Goal: Task Accomplishment & Management: Manage account settings

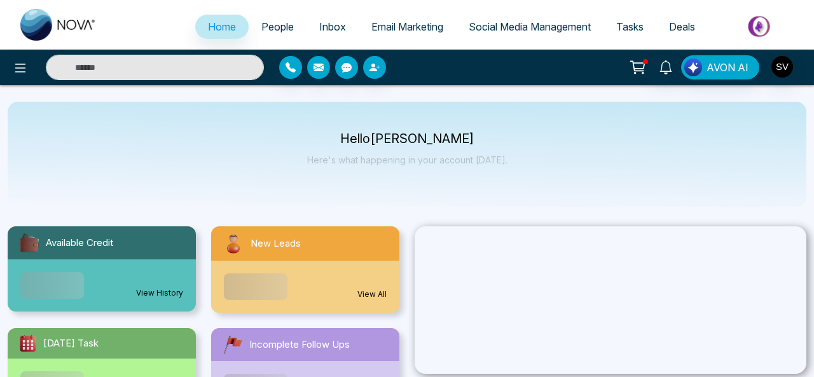
select select "*"
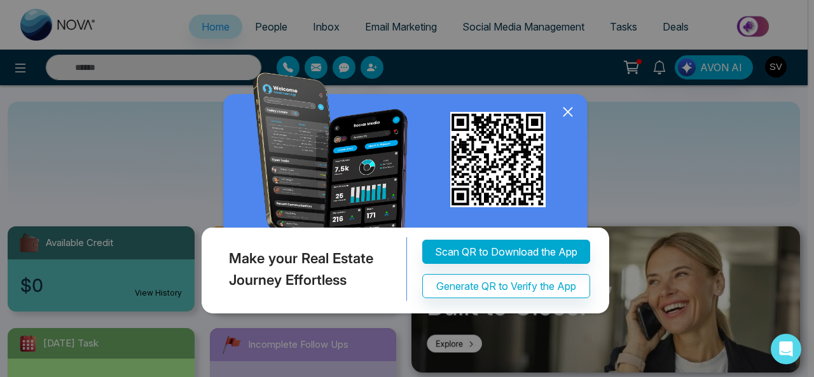
drag, startPoint x: 570, startPoint y: 111, endPoint x: 814, endPoint y: 76, distance: 246.8
click at [569, 111] on icon at bounding box center [568, 112] width 8 height 8
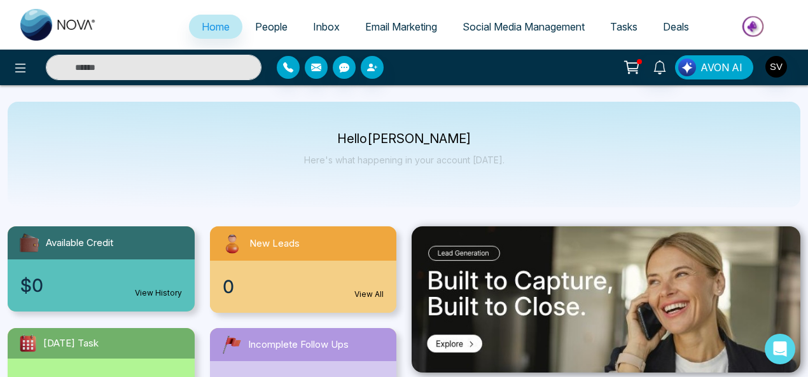
click at [726, 66] on span "AVON AI" at bounding box center [722, 67] width 42 height 15
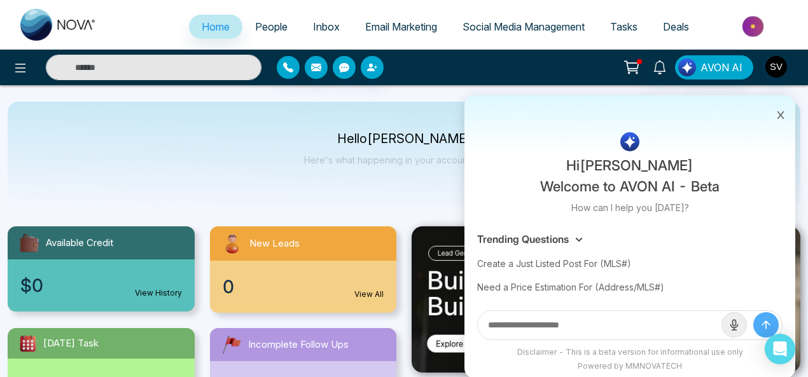
click at [781, 114] on icon at bounding box center [781, 115] width 7 height 8
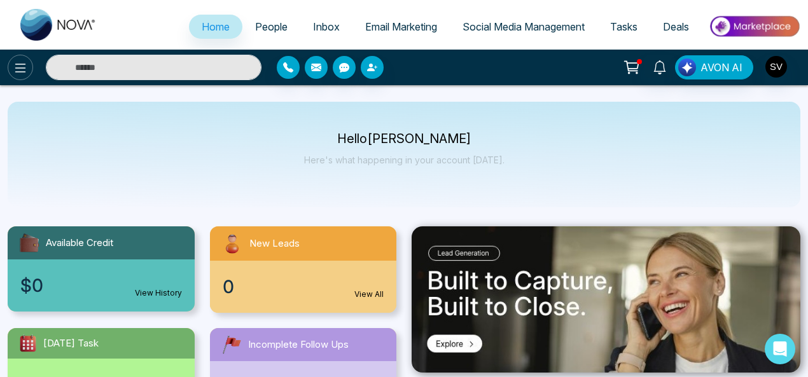
click at [24, 68] on icon at bounding box center [20, 67] width 15 height 15
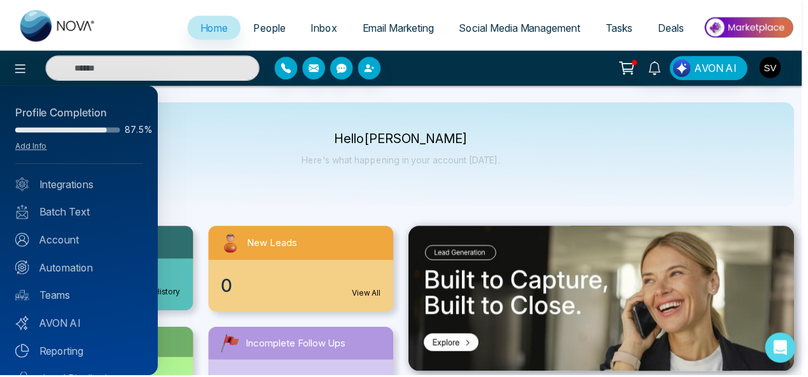
scroll to position [84, 0]
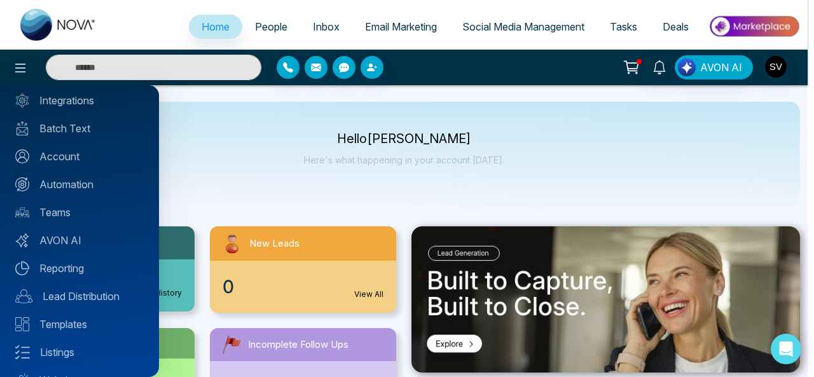
drag, startPoint x: 84, startPoint y: 323, endPoint x: 260, endPoint y: 249, distance: 190.5
click at [84, 323] on link "Templates" at bounding box center [79, 324] width 129 height 15
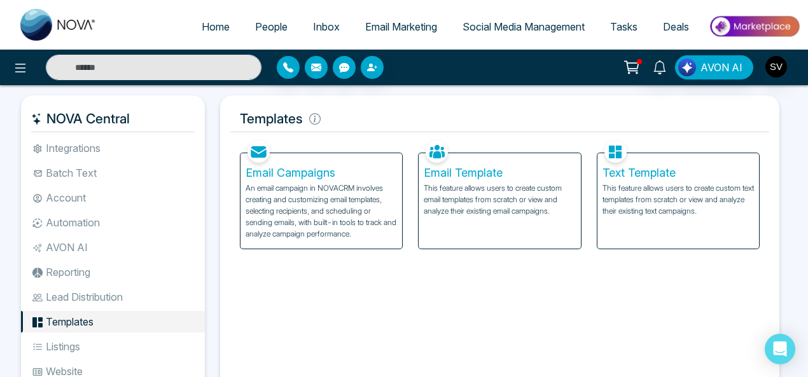
drag, startPoint x: 493, startPoint y: 184, endPoint x: 298, endPoint y: 184, distance: 194.7
click at [493, 185] on p "This feature allows users to create custom email templates from scratch or view…" at bounding box center [499, 200] width 151 height 34
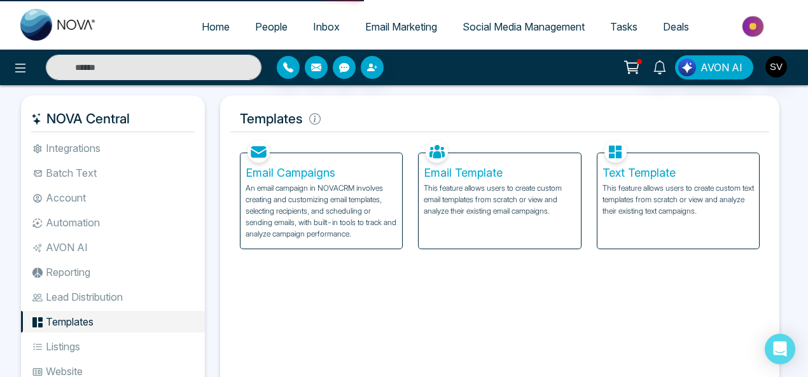
drag, startPoint x: 506, startPoint y: 186, endPoint x: 457, endPoint y: 165, distance: 53.3
click at [504, 186] on p "This feature allows users to create custom email templates from scratch or view…" at bounding box center [499, 200] width 151 height 34
click at [495, 199] on p "This feature allows users to create custom email templates from scratch or view…" at bounding box center [499, 200] width 151 height 34
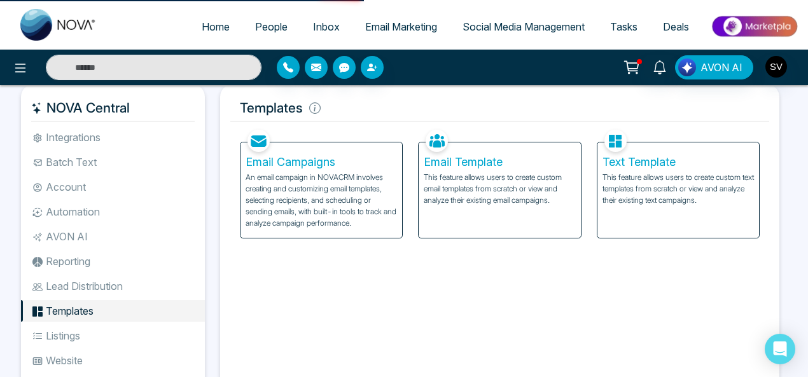
scroll to position [76, 0]
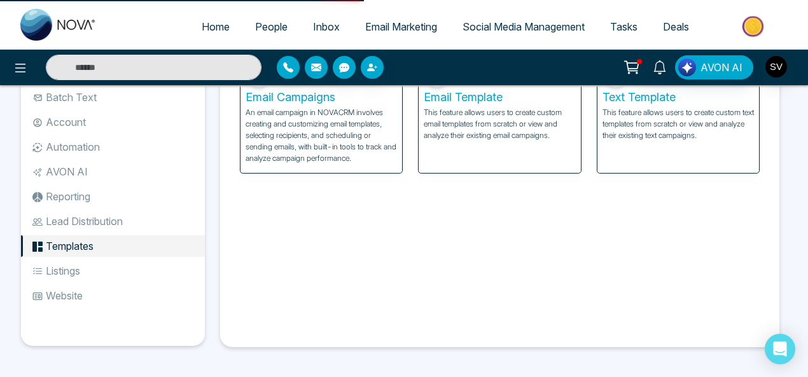
click at [495, 119] on p "This feature allows users to create custom email templates from scratch or view…" at bounding box center [499, 124] width 151 height 34
click at [501, 92] on h5 "Email Template" at bounding box center [499, 97] width 151 height 14
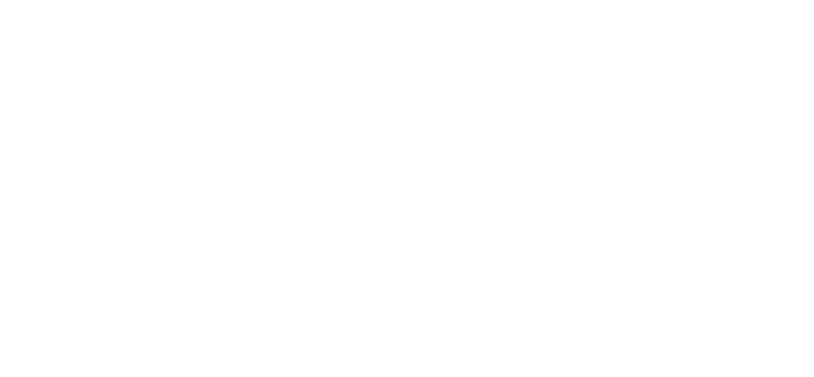
click at [356, 81] on body at bounding box center [407, 188] width 814 height 377
click at [412, 160] on body at bounding box center [407, 188] width 814 height 377
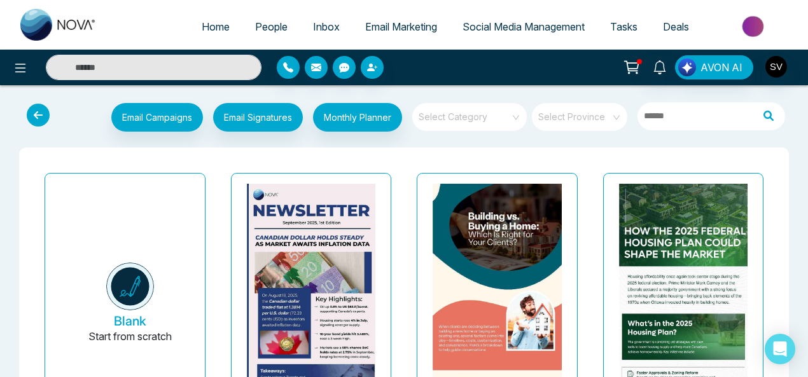
click at [146, 290] on img at bounding box center [130, 287] width 48 height 48
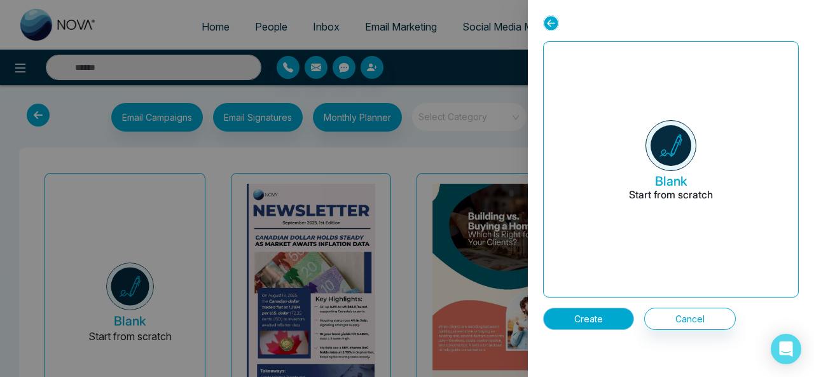
click at [594, 318] on button "Create" at bounding box center [588, 319] width 91 height 22
click at [610, 315] on button "Create" at bounding box center [588, 319] width 91 height 22
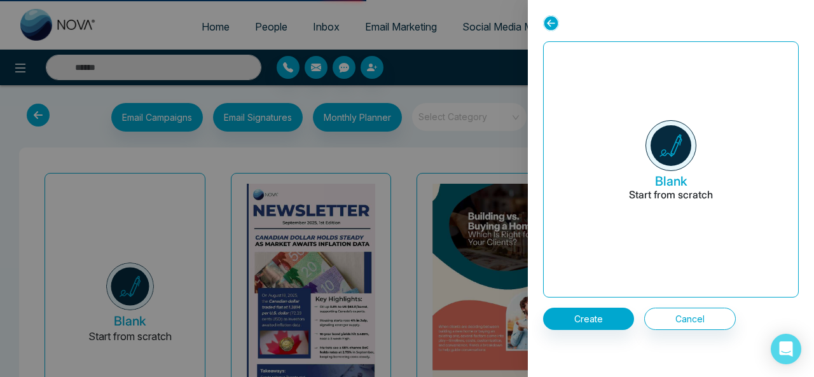
click at [554, 20] on icon at bounding box center [551, 23] width 16 height 16
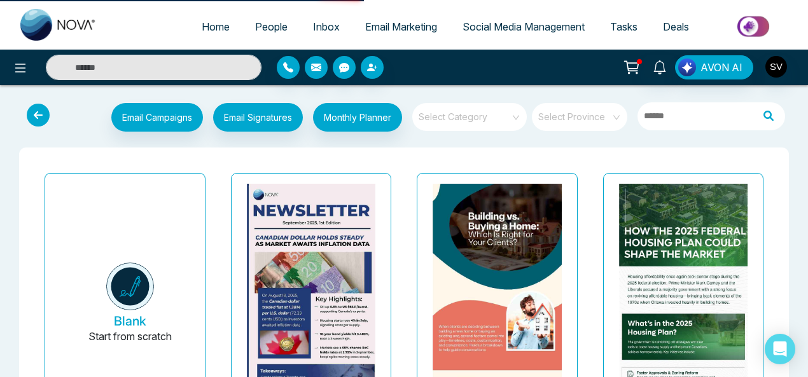
click at [141, 270] on img at bounding box center [130, 287] width 48 height 48
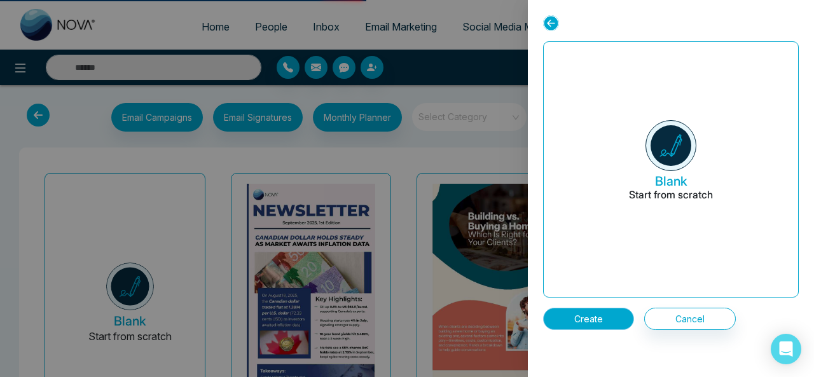
click at [599, 318] on button "Create" at bounding box center [588, 319] width 91 height 22
click at [606, 315] on button "Create" at bounding box center [588, 319] width 91 height 22
click at [610, 318] on button "Create" at bounding box center [588, 319] width 91 height 22
click at [583, 319] on button "Create" at bounding box center [588, 319] width 91 height 22
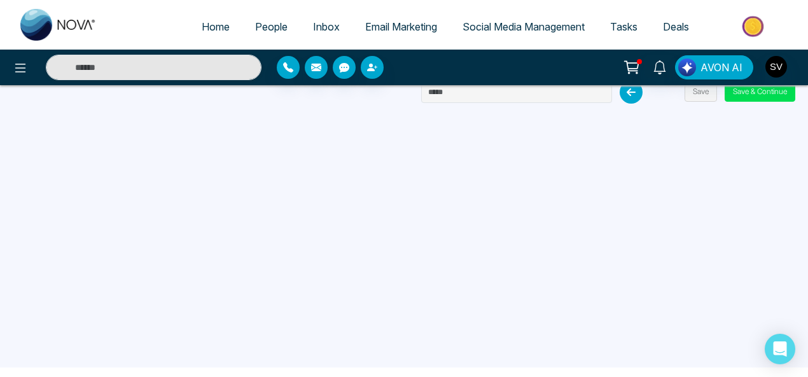
scroll to position [6, 0]
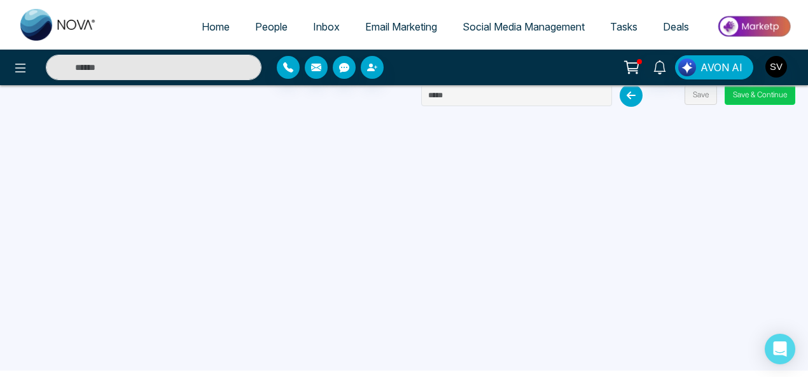
click at [757, 95] on button "Save & Continue" at bounding box center [760, 95] width 71 height 20
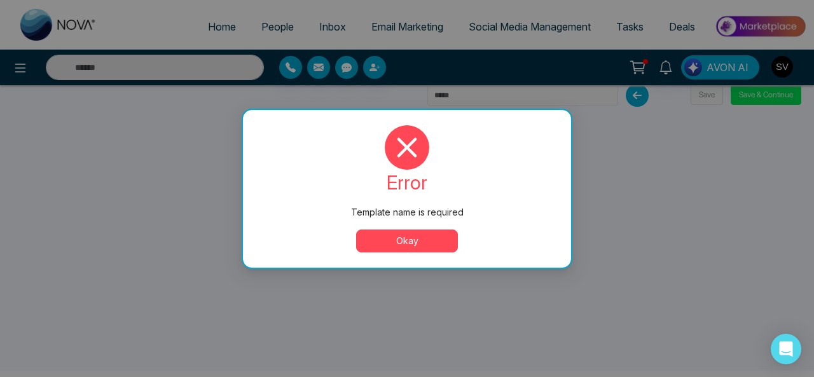
click at [375, 237] on button "Okay" at bounding box center [407, 241] width 102 height 23
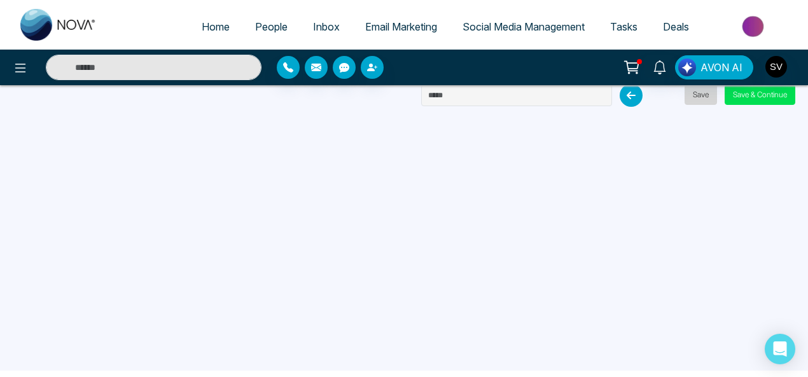
click at [702, 94] on button "Save" at bounding box center [701, 95] width 32 height 20
click at [457, 101] on input "text" at bounding box center [516, 96] width 191 height 22
type input "**********"
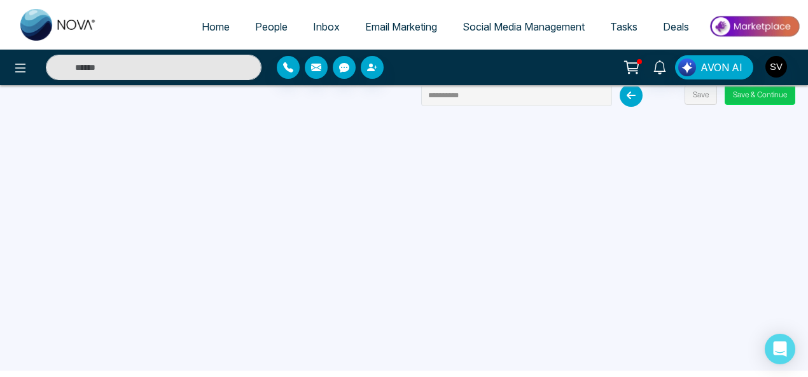
click at [766, 90] on button "Save & Continue" at bounding box center [760, 95] width 71 height 20
click at [753, 94] on button "Save & Continue" at bounding box center [760, 95] width 71 height 20
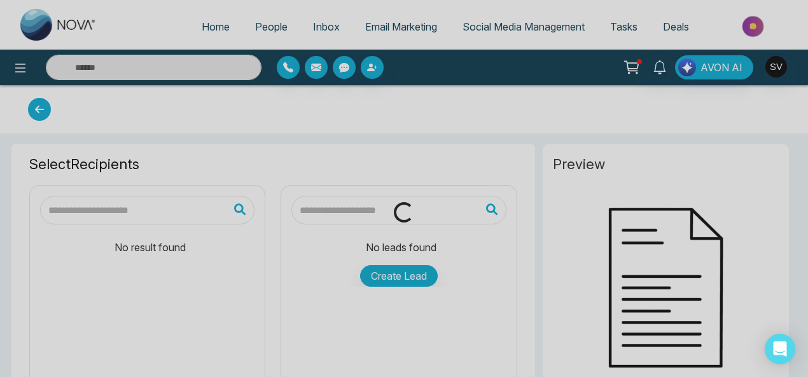
type input "**********"
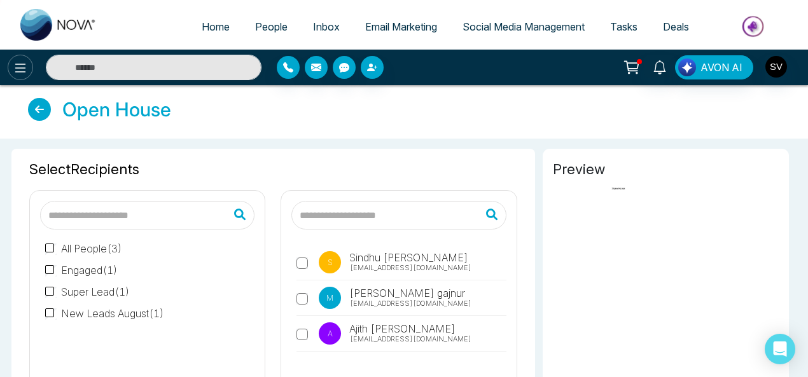
click at [13, 68] on icon at bounding box center [20, 67] width 15 height 15
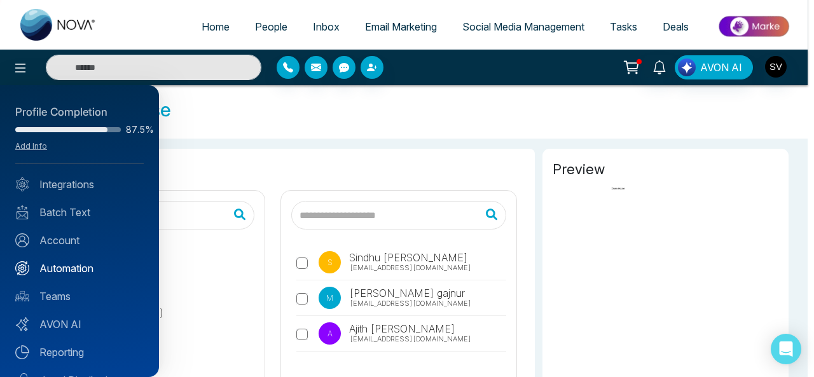
click at [91, 268] on link "Automation" at bounding box center [79, 268] width 129 height 15
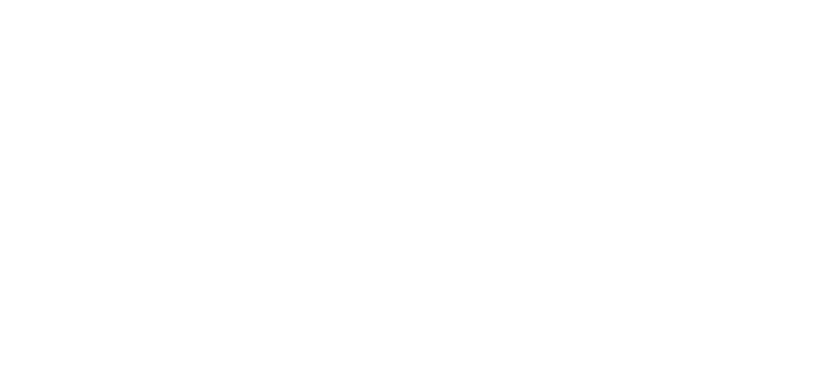
click at [444, 183] on body at bounding box center [407, 188] width 814 height 377
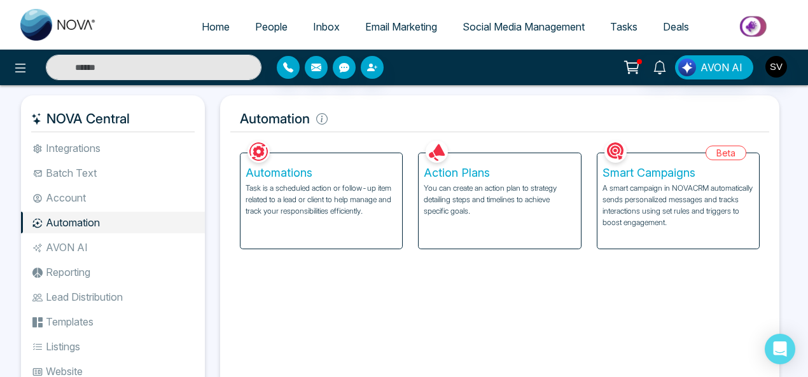
click at [492, 206] on p "You can create an action plan to strategy detailing steps and timelines to achi…" at bounding box center [499, 200] width 151 height 34
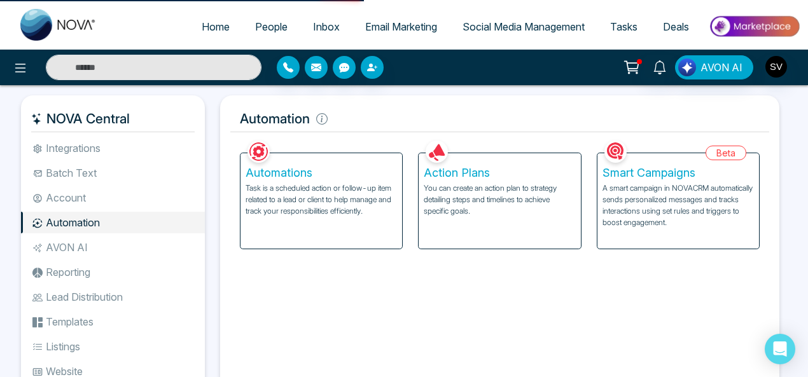
click at [477, 176] on h5 "Action Plans" at bounding box center [499, 173] width 151 height 14
click at [463, 197] on p "You can create an action plan to strategy detailing steps and timelines to achi…" at bounding box center [499, 200] width 151 height 34
click at [463, 262] on div "Facebook NOVACRM enables users to connect to Facebook to schedule social media …" at bounding box center [499, 275] width 539 height 276
click at [475, 185] on p "You can create an action plan to strategy detailing steps and timelines to achi…" at bounding box center [499, 200] width 151 height 34
click at [504, 215] on p "You can create an action plan to strategy detailing steps and timelines to achi…" at bounding box center [499, 200] width 151 height 34
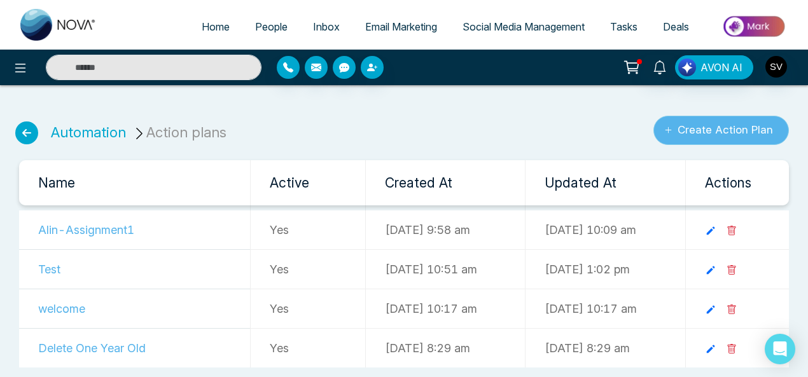
click at [756, 130] on button "Create Action Plan" at bounding box center [721, 130] width 136 height 29
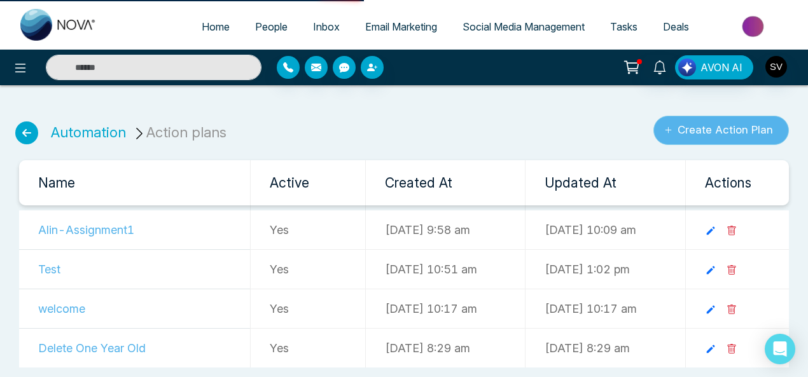
click at [747, 125] on button "Create Action Plan" at bounding box center [721, 130] width 136 height 29
click at [708, 125] on button "Create Action Plan" at bounding box center [721, 130] width 136 height 29
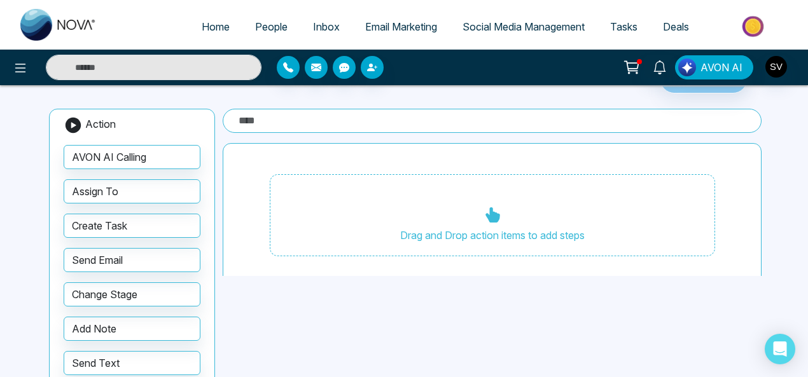
scroll to position [95, 0]
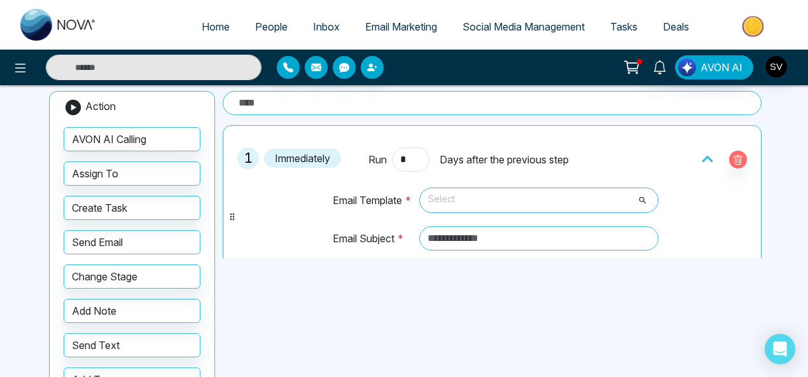
click at [477, 200] on span "Select" at bounding box center [539, 201] width 222 height 22
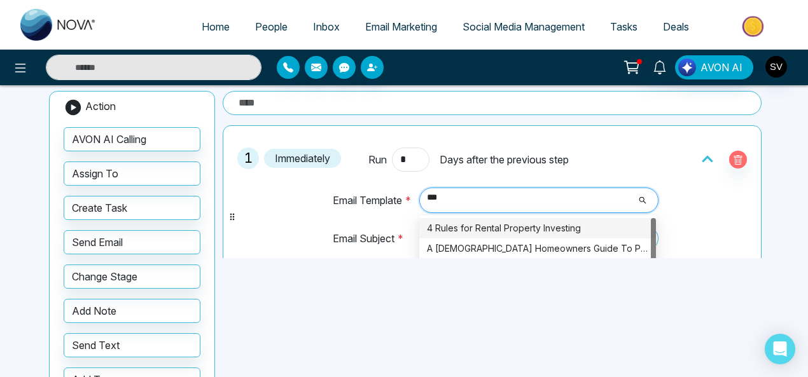
type input "****"
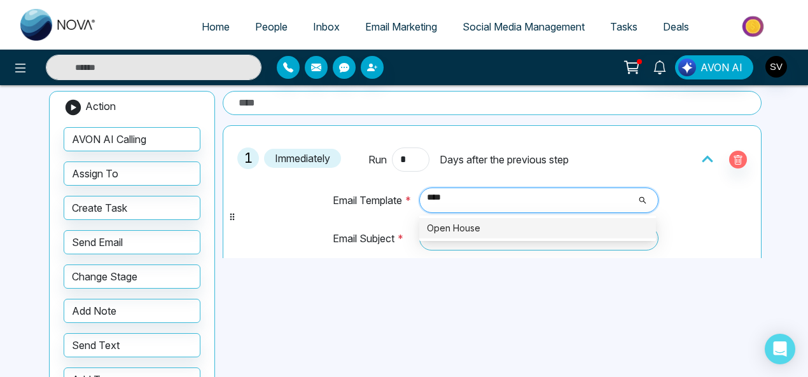
click at [483, 221] on div "Open House" at bounding box center [537, 228] width 221 height 14
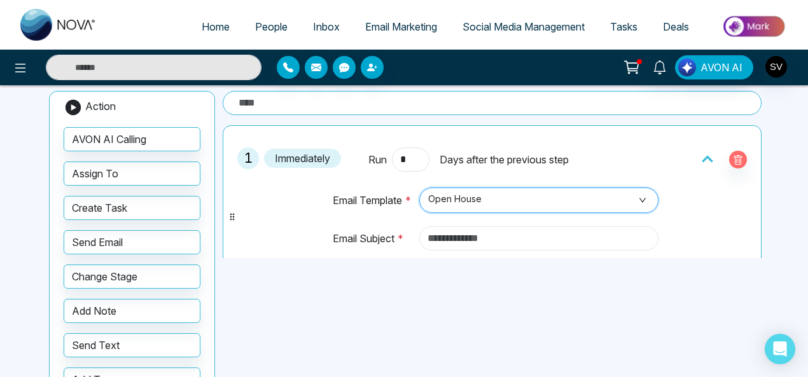
click at [508, 232] on input "text" at bounding box center [539, 239] width 240 height 24
click at [475, 237] on input "text" at bounding box center [539, 239] width 240 height 24
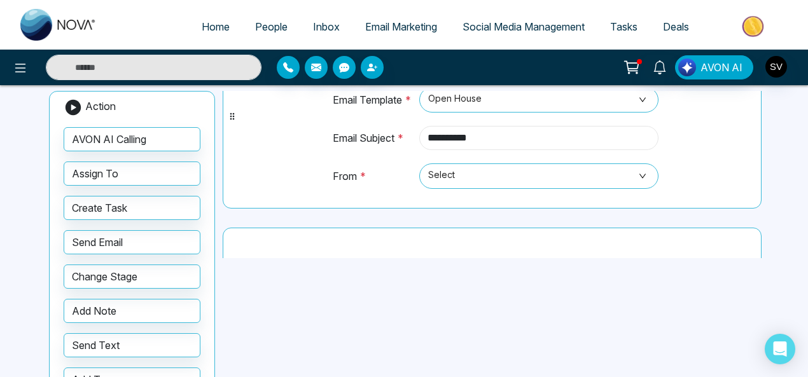
scroll to position [105, 0]
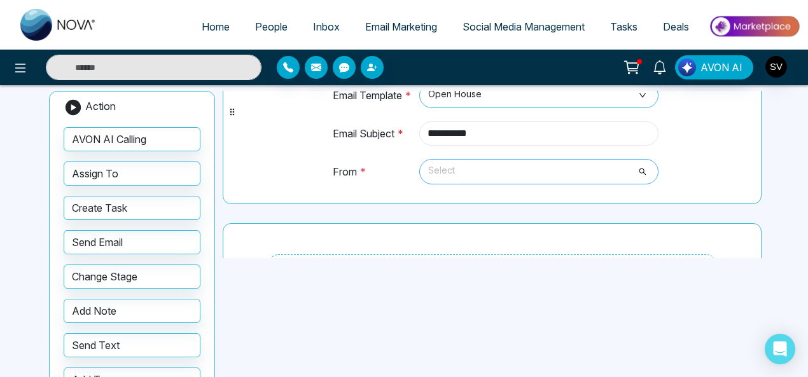
click at [473, 171] on span "Select" at bounding box center [539, 172] width 222 height 22
type input "**********"
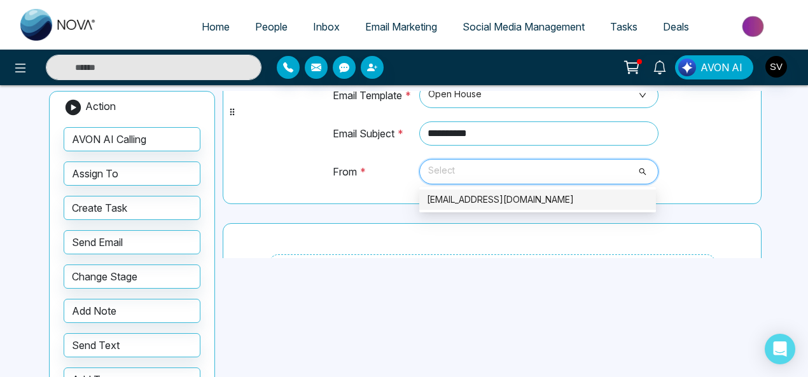
click at [475, 200] on div "sindhu@mmnovatech.com" at bounding box center [537, 200] width 221 height 14
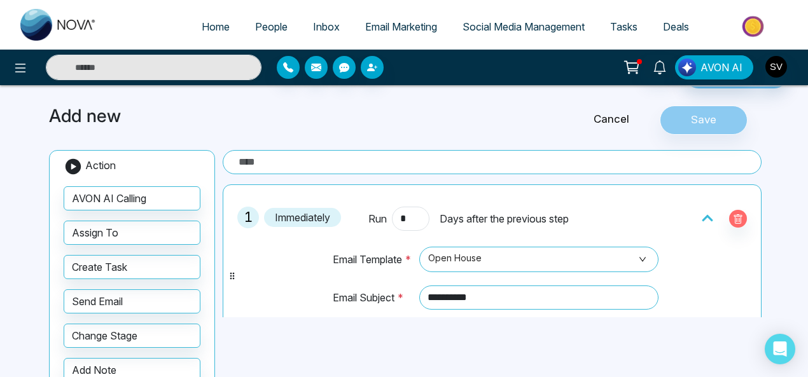
scroll to position [0, 0]
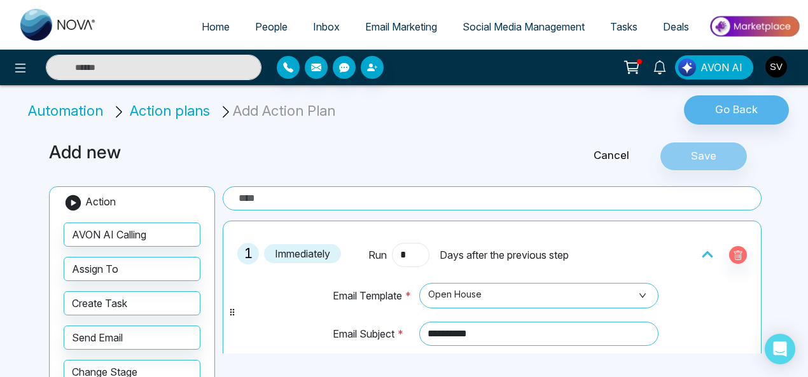
click at [405, 259] on input "*" at bounding box center [410, 255] width 37 height 24
click at [687, 151] on div "Cancel Save" at bounding box center [646, 156] width 242 height 29
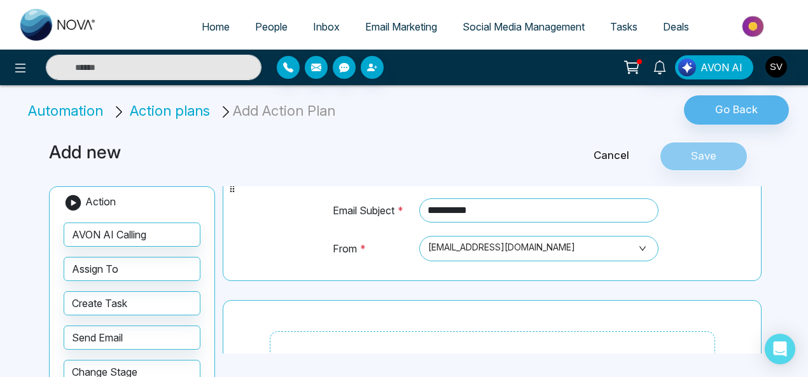
scroll to position [211, 0]
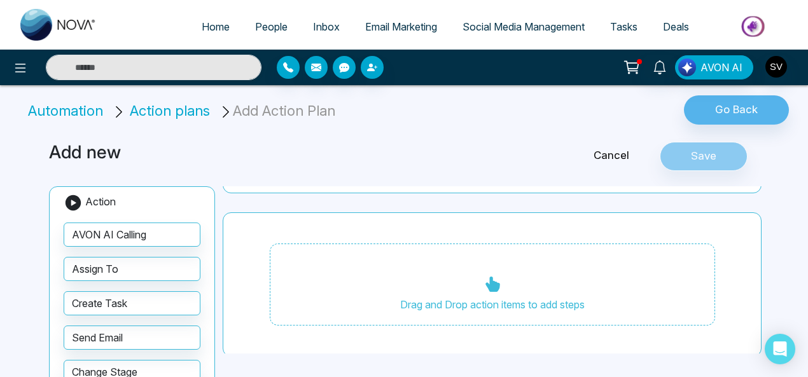
click at [704, 155] on div "Cancel Save" at bounding box center [646, 156] width 242 height 29
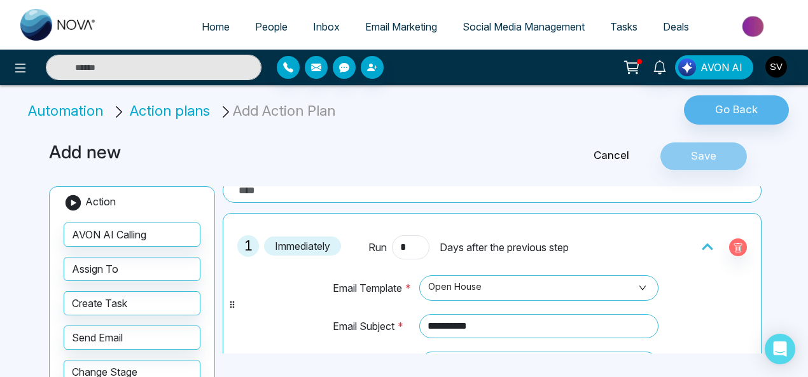
scroll to position [0, 0]
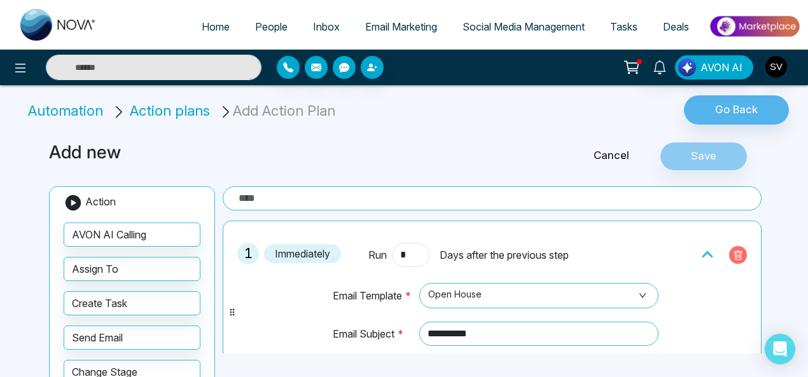
click at [734, 251] on icon "button" at bounding box center [738, 256] width 10 height 10
click at [494, 296] on span "Select" at bounding box center [539, 296] width 222 height 22
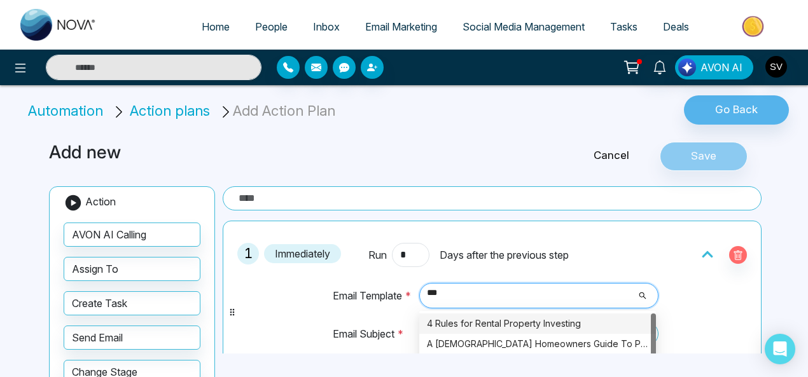
type input "****"
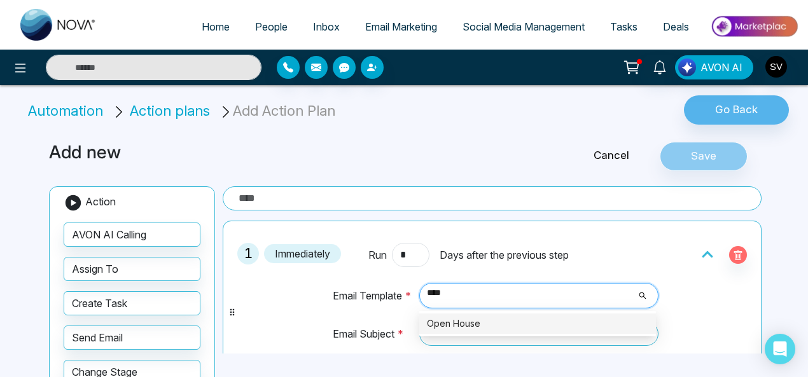
click at [483, 319] on div "Open House" at bounding box center [537, 324] width 221 height 14
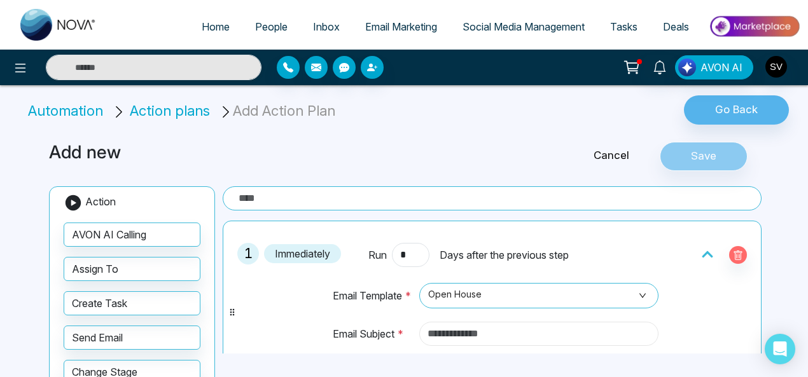
click at [510, 330] on input "text" at bounding box center [539, 334] width 240 height 24
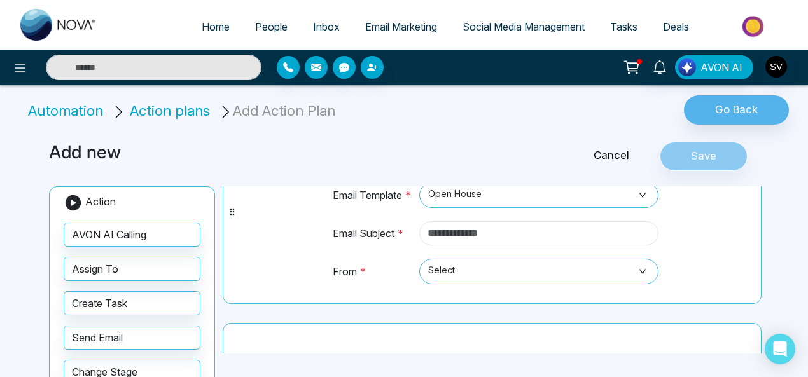
click at [462, 233] on input "text" at bounding box center [539, 233] width 240 height 24
click at [447, 261] on span "Select" at bounding box center [539, 272] width 222 height 22
type input "**********"
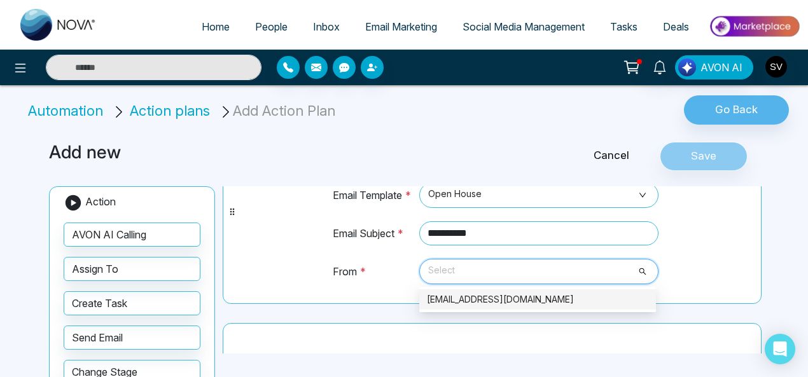
click at [449, 301] on div "sindhu@mmnovatech.com" at bounding box center [537, 300] width 221 height 14
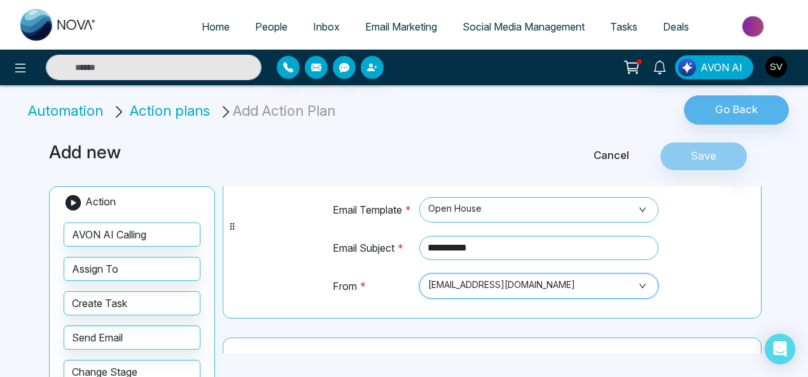
scroll to position [73, 0]
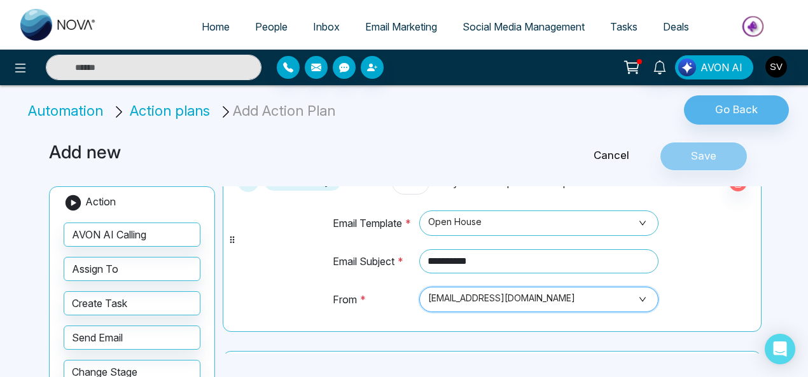
click at [714, 158] on div "Cancel Save" at bounding box center [646, 156] width 242 height 29
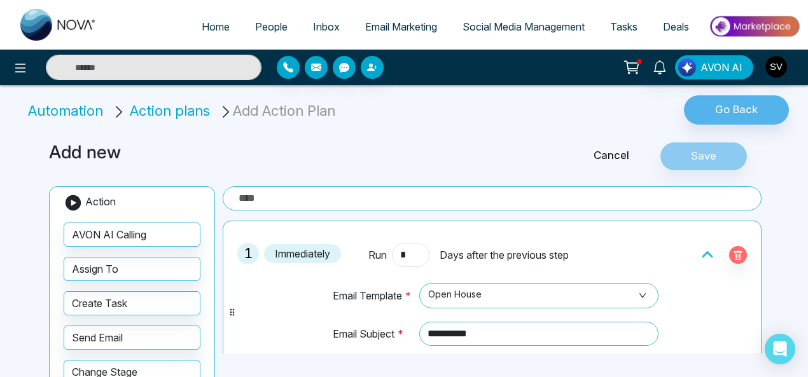
scroll to position [53, 0]
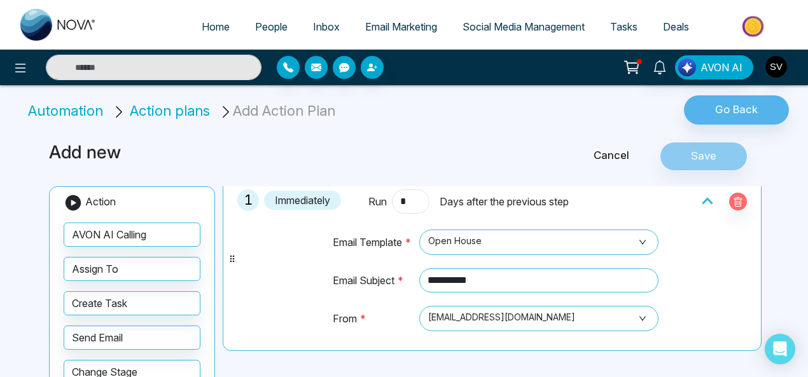
click at [793, 172] on div "**********" at bounding box center [404, 279] width 808 height 558
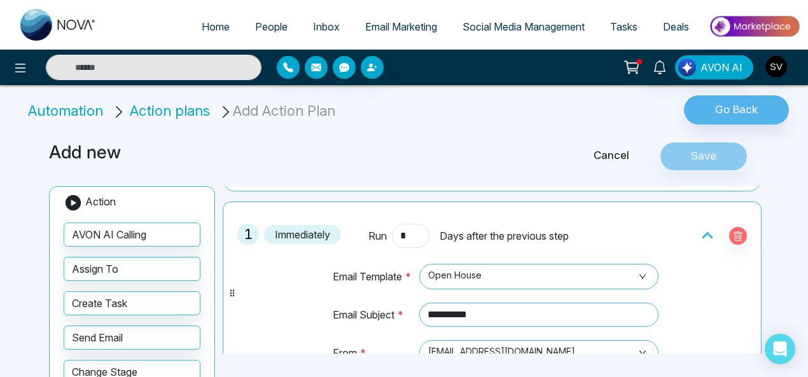
scroll to position [0, 0]
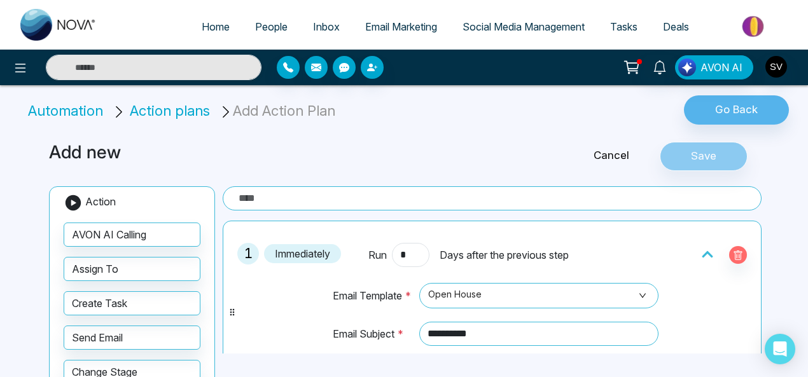
click at [314, 202] on input "text" at bounding box center [492, 198] width 539 height 24
type input "**********"
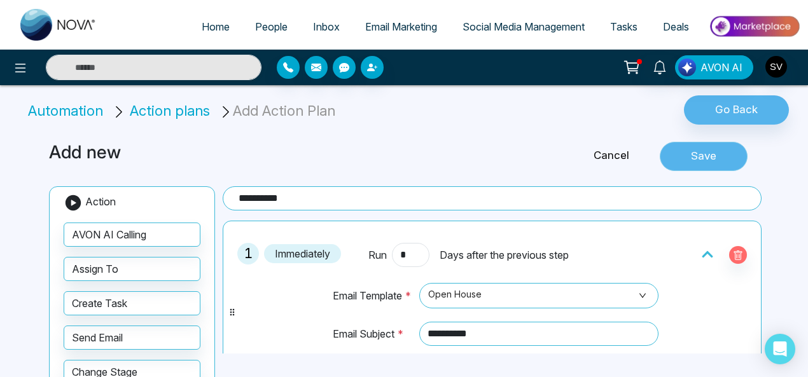
click at [709, 151] on button "Save" at bounding box center [704, 156] width 88 height 29
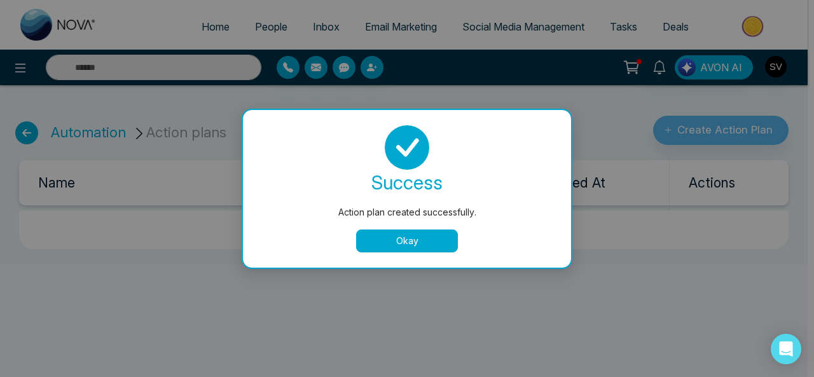
click at [411, 237] on button "Okay" at bounding box center [407, 241] width 102 height 23
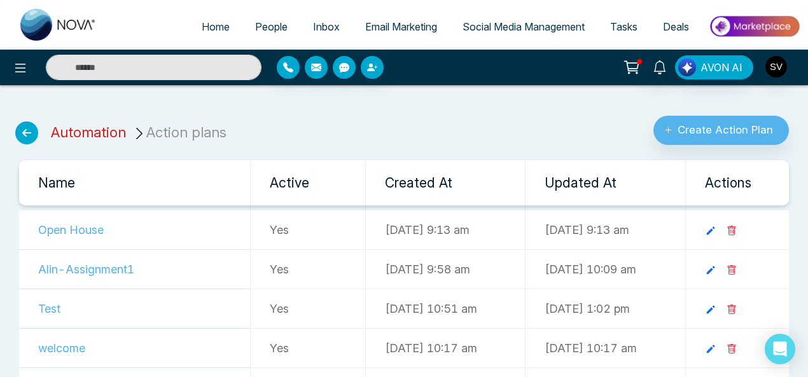
click at [90, 133] on link "Automation" at bounding box center [88, 132] width 75 height 17
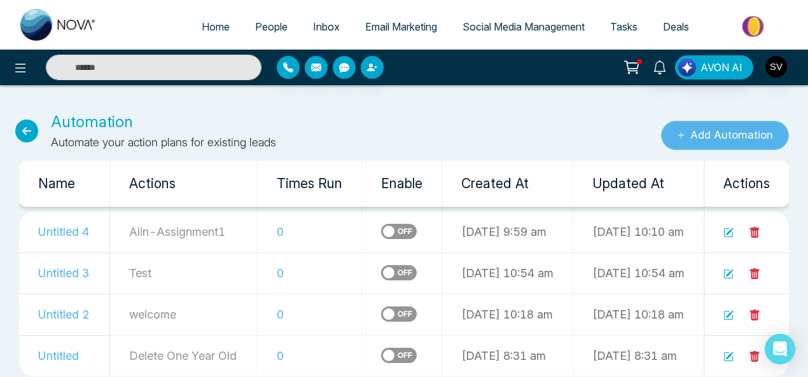
click at [701, 136] on button "Add Automation" at bounding box center [725, 135] width 128 height 29
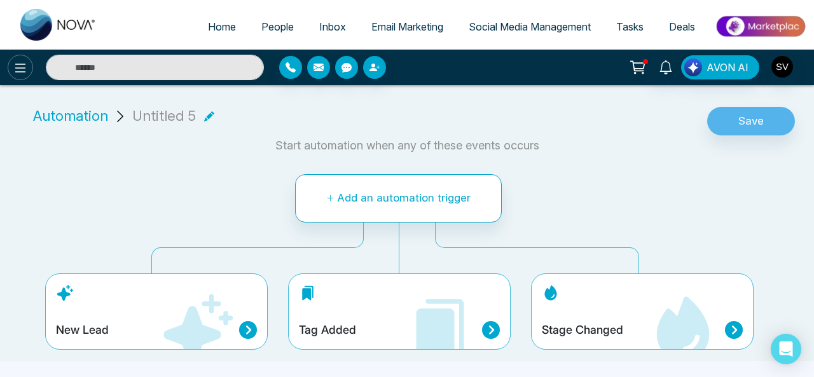
click at [20, 73] on icon at bounding box center [20, 67] width 15 height 15
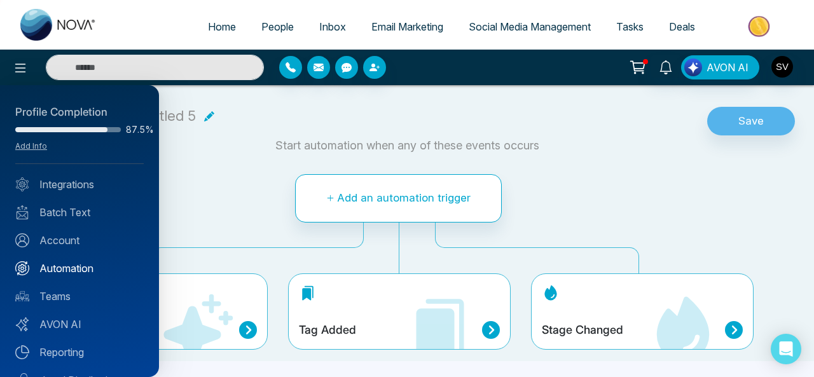
click at [61, 269] on link "Automation" at bounding box center [79, 268] width 129 height 15
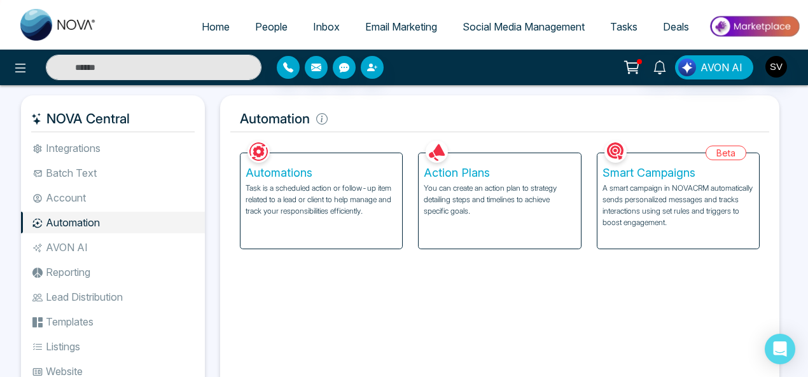
click at [519, 190] on p "You can create an action plan to strategy detailing steps and timelines to achi…" at bounding box center [499, 200] width 151 height 34
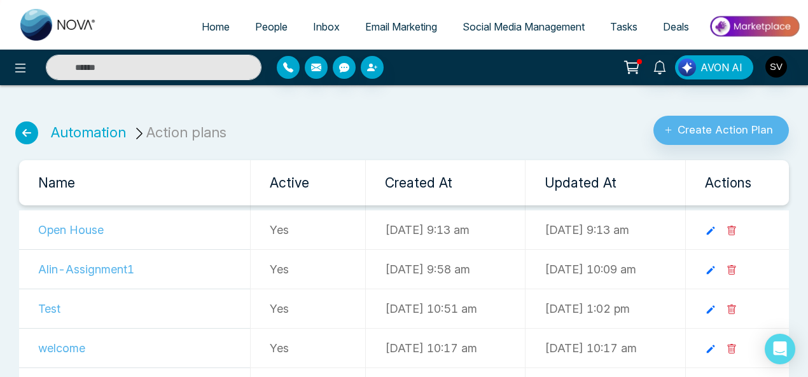
scroll to position [32, 0]
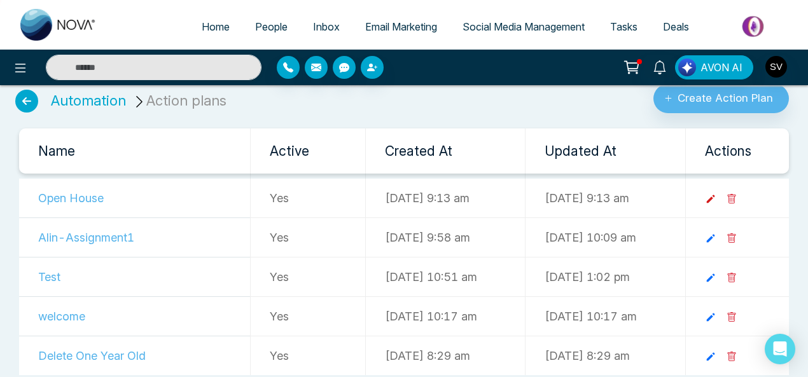
click at [715, 197] on icon at bounding box center [710, 199] width 8 height 8
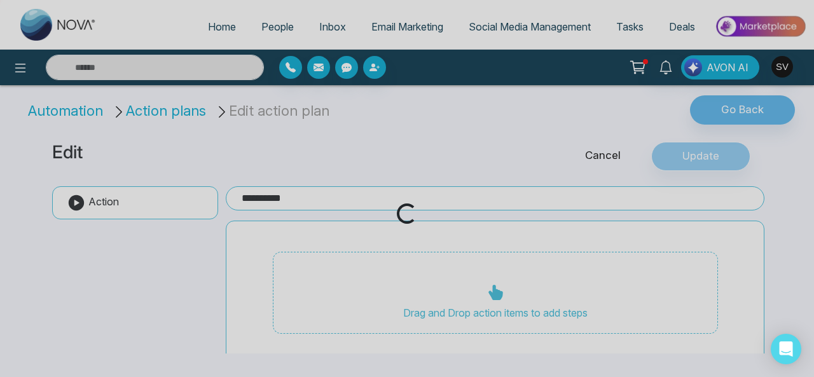
type input "**********"
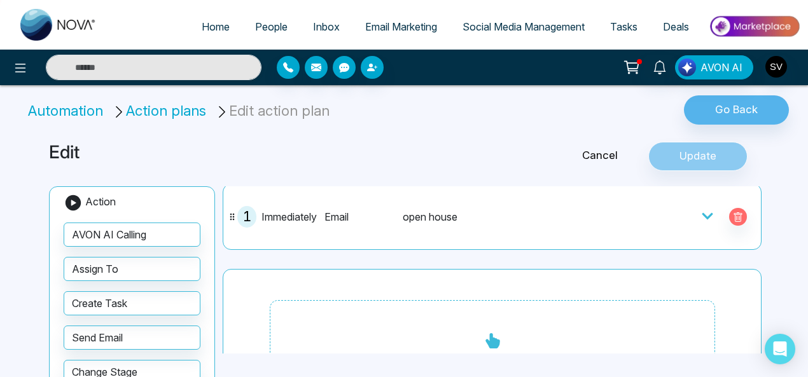
scroll to position [39, 0]
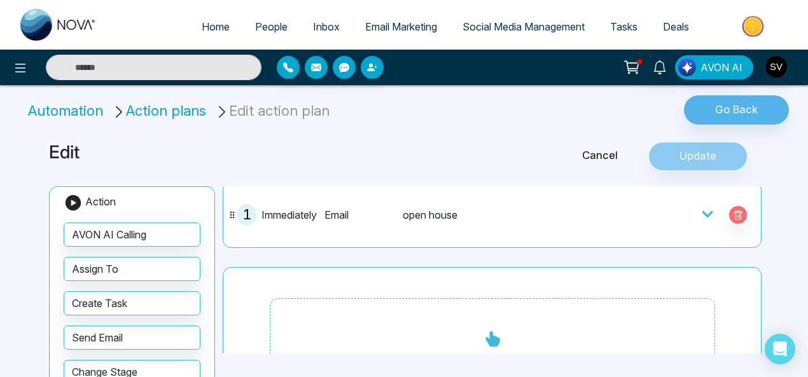
drag, startPoint x: 700, startPoint y: 212, endPoint x: 723, endPoint y: 212, distance: 23.5
click at [701, 212] on icon at bounding box center [707, 214] width 13 height 13
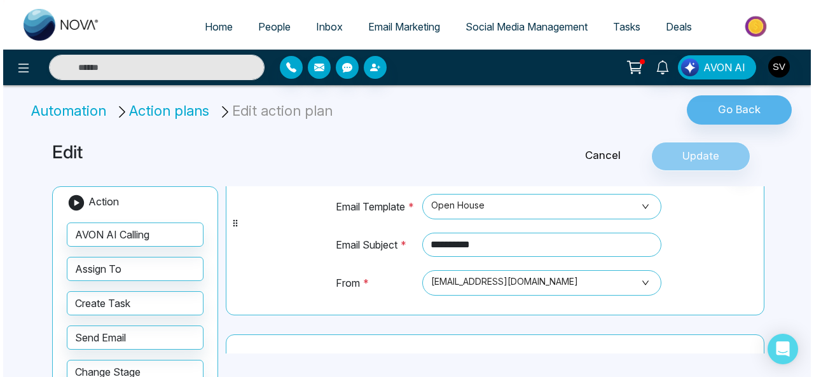
scroll to position [0, 0]
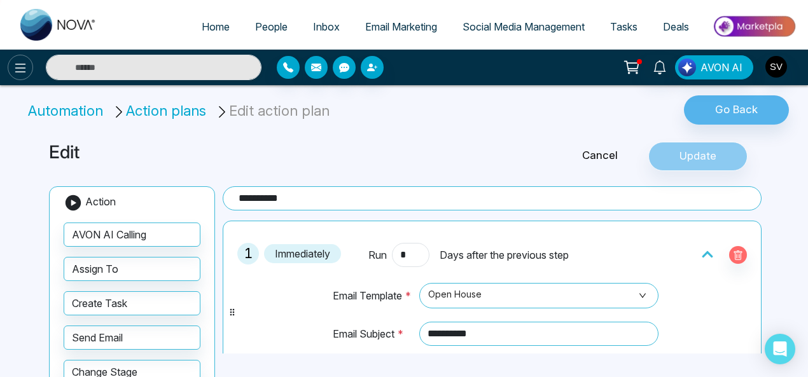
click at [25, 70] on icon at bounding box center [20, 67] width 15 height 15
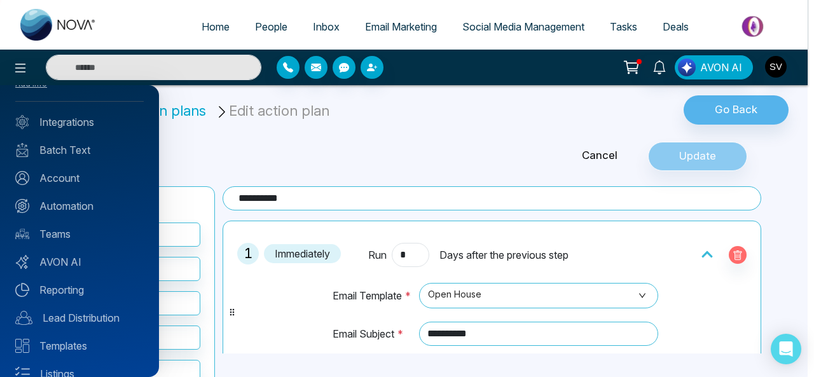
scroll to position [118, 0]
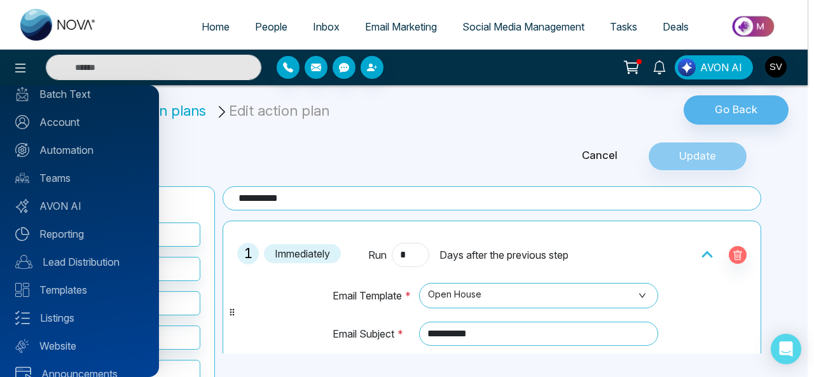
click at [361, 156] on div at bounding box center [407, 188] width 814 height 377
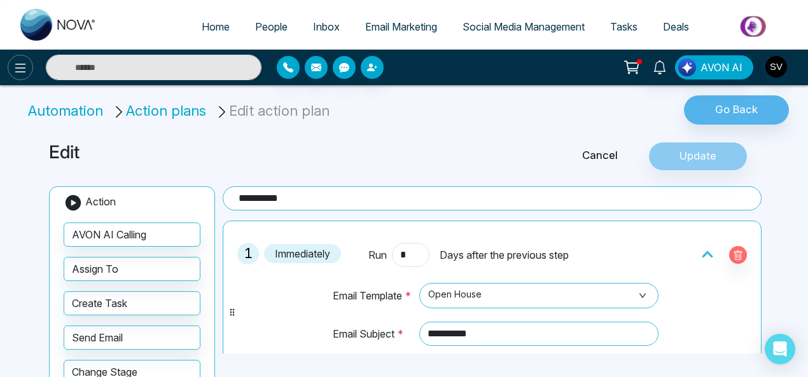
click at [23, 69] on icon at bounding box center [20, 67] width 15 height 15
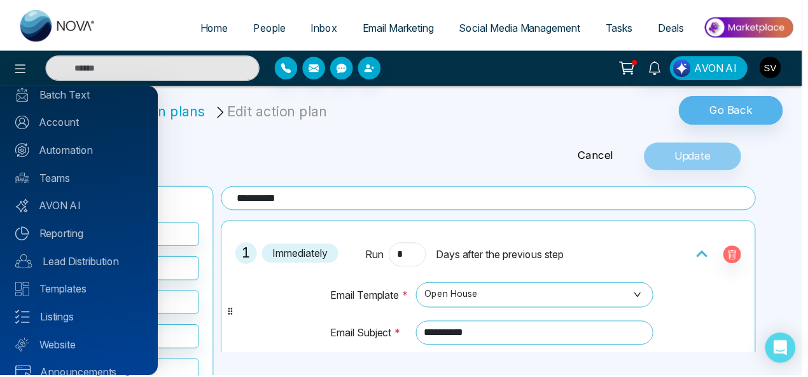
scroll to position [120, 0]
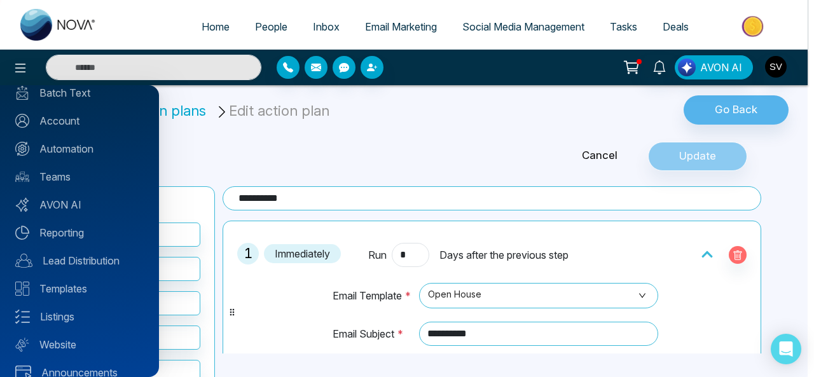
drag, startPoint x: 480, startPoint y: 133, endPoint x: 430, endPoint y: 41, distance: 105.1
click at [472, 126] on div at bounding box center [407, 188] width 814 height 377
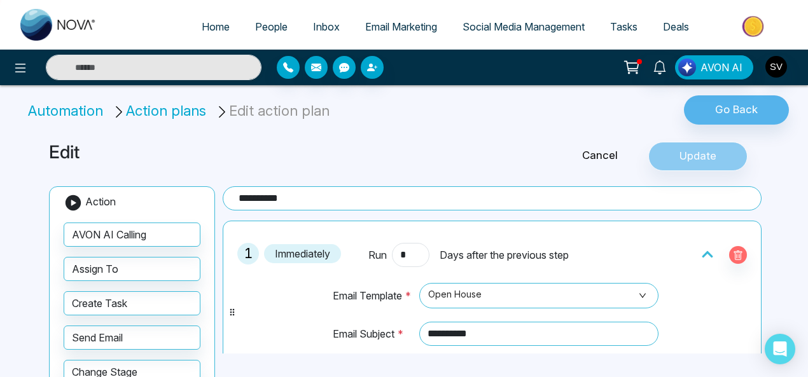
click at [405, 22] on span "Email Marketing" at bounding box center [401, 26] width 72 height 13
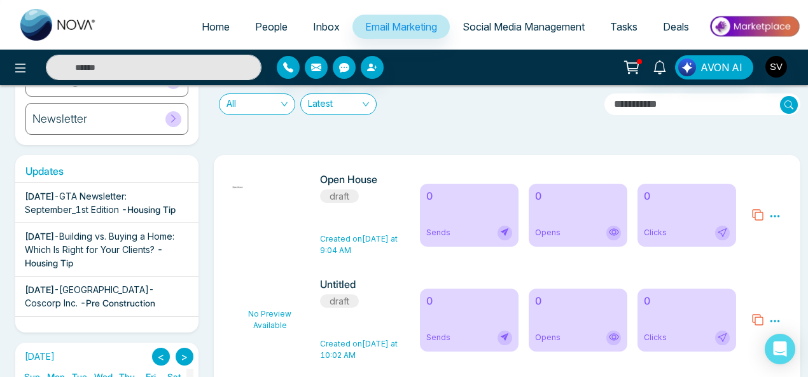
scroll to position [195, 0]
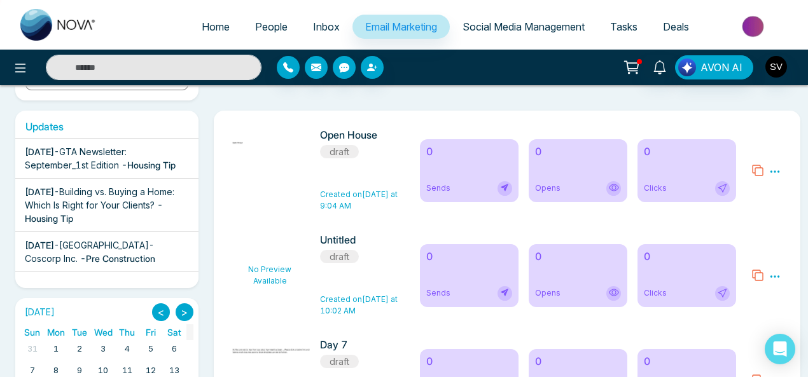
click at [774, 167] on icon at bounding box center [774, 171] width 11 height 11
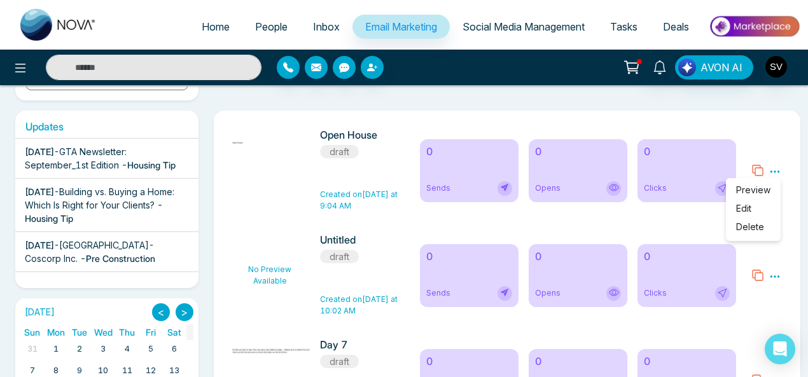
click at [750, 208] on link "Edit" at bounding box center [743, 208] width 15 height 11
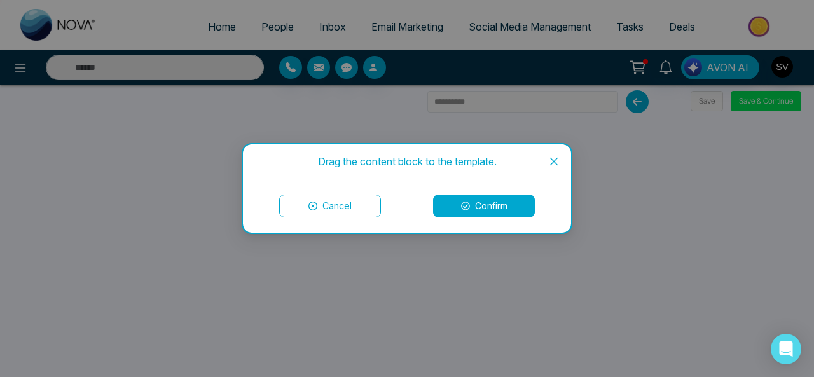
click at [501, 209] on button "Confirm" at bounding box center [484, 206] width 102 height 23
drag, startPoint x: 555, startPoint y: 154, endPoint x: 545, endPoint y: 154, distance: 10.2
click at [545, 154] on span "Close" at bounding box center [554, 161] width 34 height 34
click at [486, 208] on button "Confirm" at bounding box center [484, 206] width 102 height 23
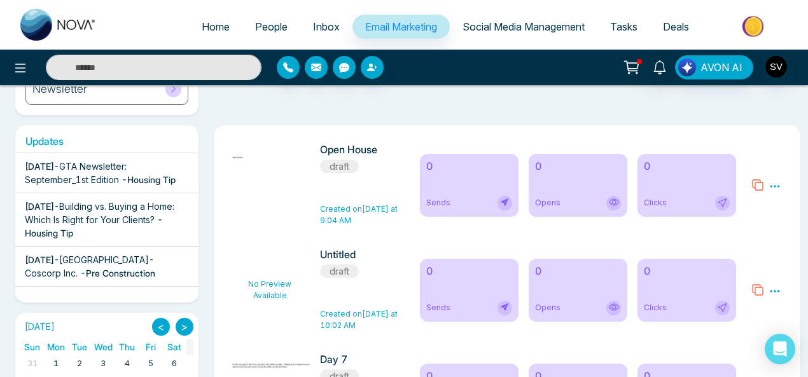
scroll to position [171, 0]
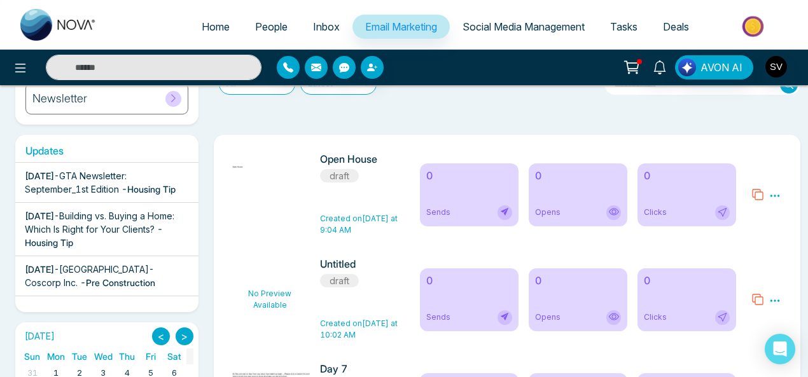
click at [775, 192] on icon at bounding box center [774, 195] width 11 height 11
click at [750, 234] on link "Edit" at bounding box center [743, 232] width 15 height 11
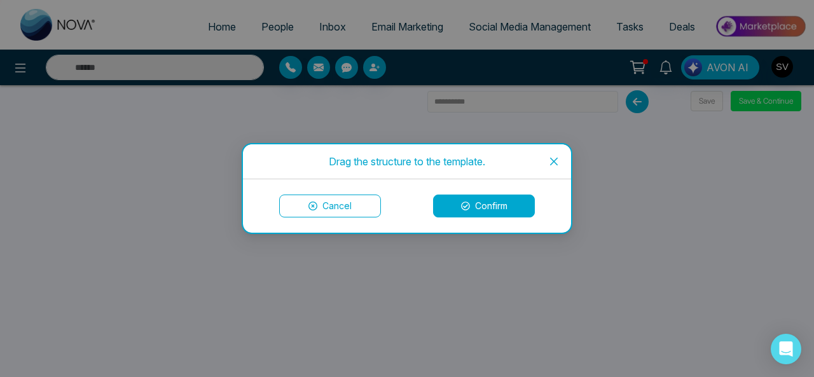
click at [503, 209] on button "Confirm" at bounding box center [484, 206] width 102 height 23
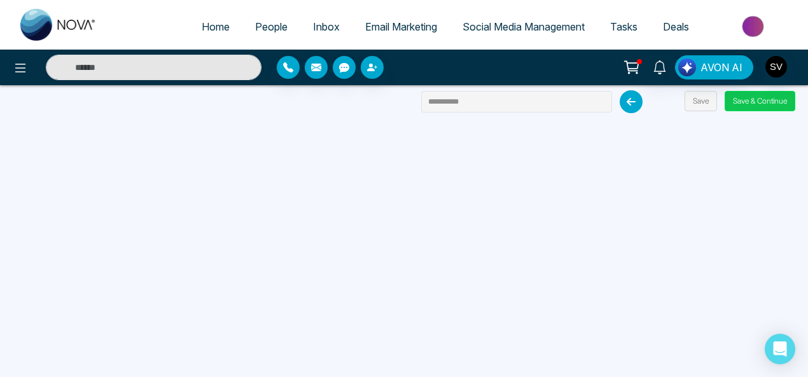
click at [750, 96] on button "Save & Continue" at bounding box center [760, 101] width 71 height 20
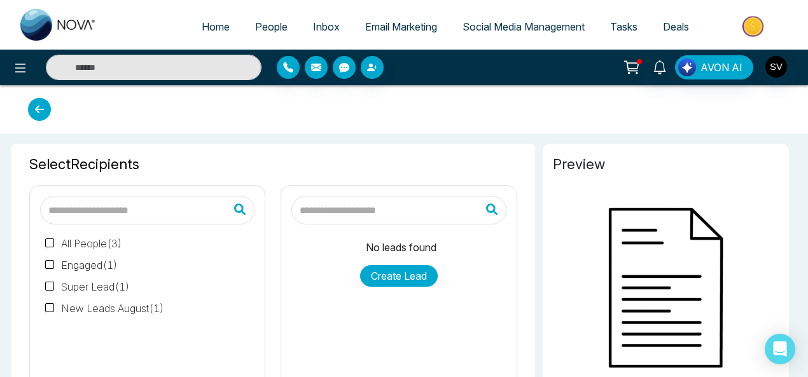
type input "**********"
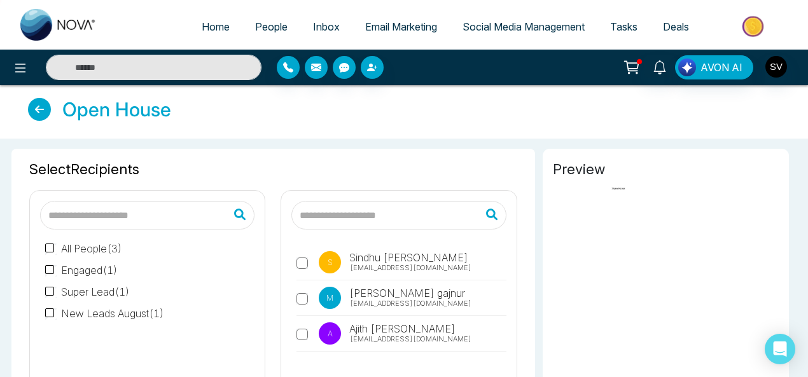
click at [35, 109] on icon at bounding box center [39, 109] width 23 height 23
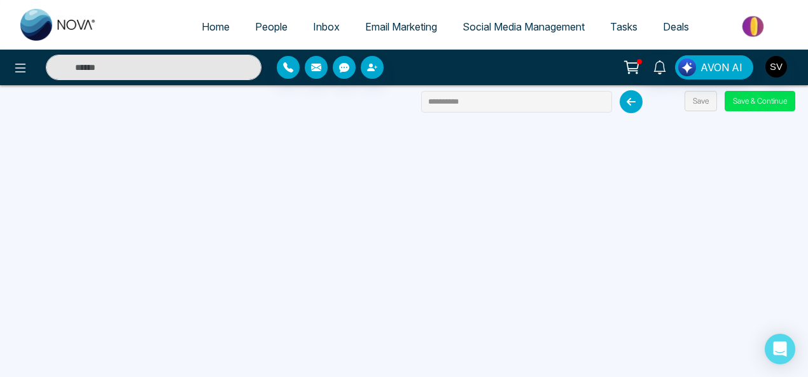
click at [365, 30] on span "Email Marketing" at bounding box center [401, 26] width 72 height 13
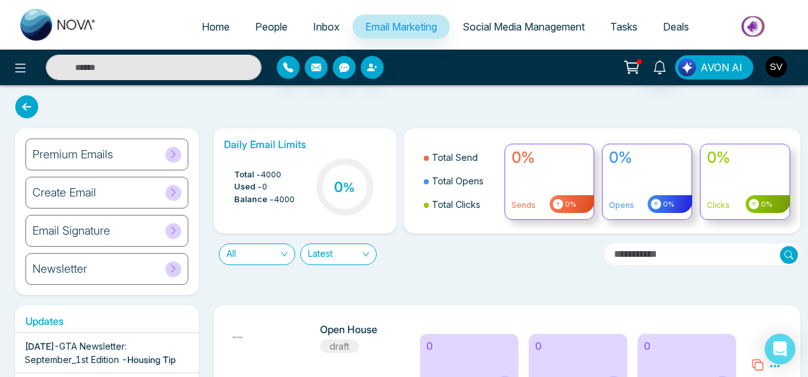
click at [738, 66] on span "AVON AI" at bounding box center [722, 67] width 42 height 15
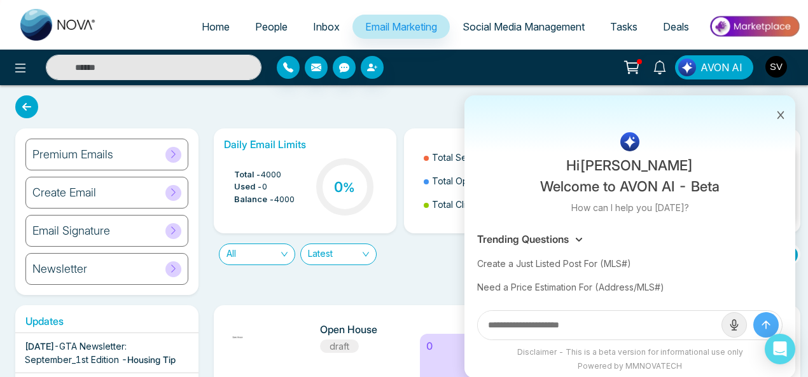
click at [779, 111] on icon at bounding box center [780, 115] width 9 height 9
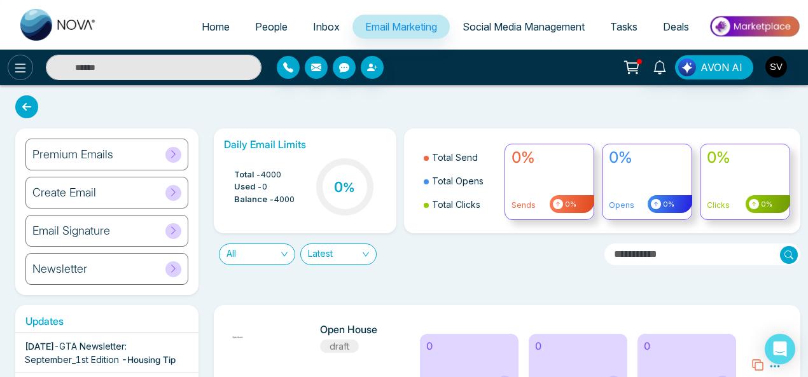
click at [19, 72] on icon at bounding box center [20, 68] width 11 height 9
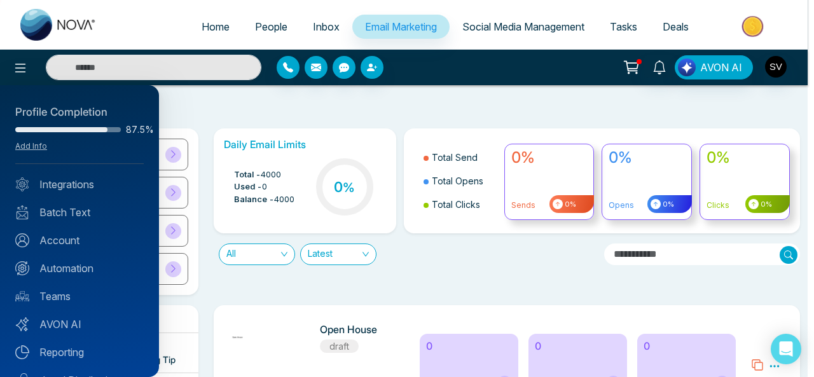
click at [725, 70] on div at bounding box center [407, 188] width 814 height 377
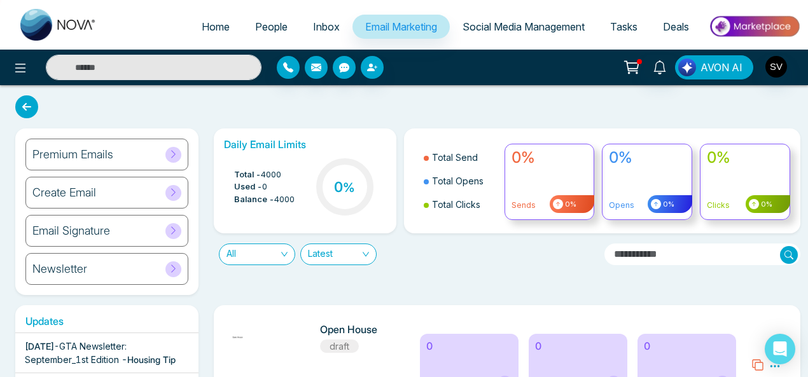
click at [712, 62] on span "AVON AI" at bounding box center [722, 67] width 42 height 15
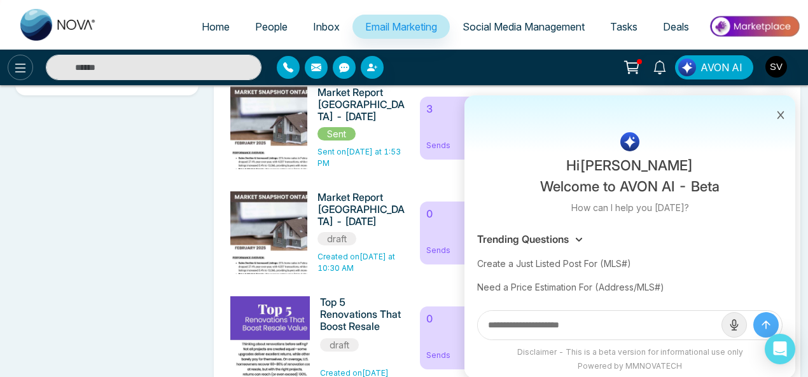
click at [19, 71] on icon at bounding box center [20, 67] width 15 height 15
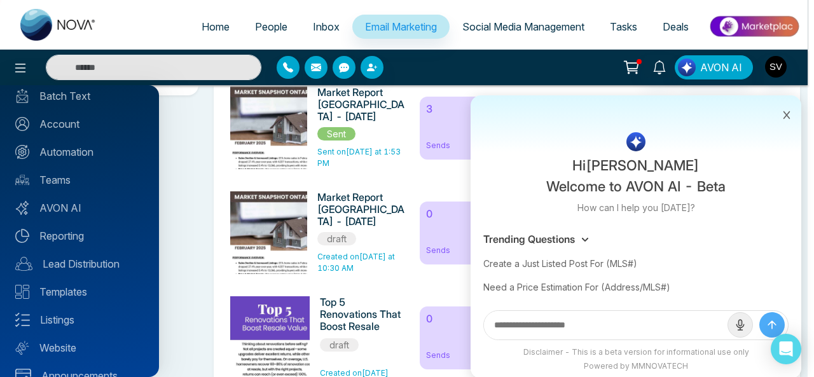
scroll to position [137, 0]
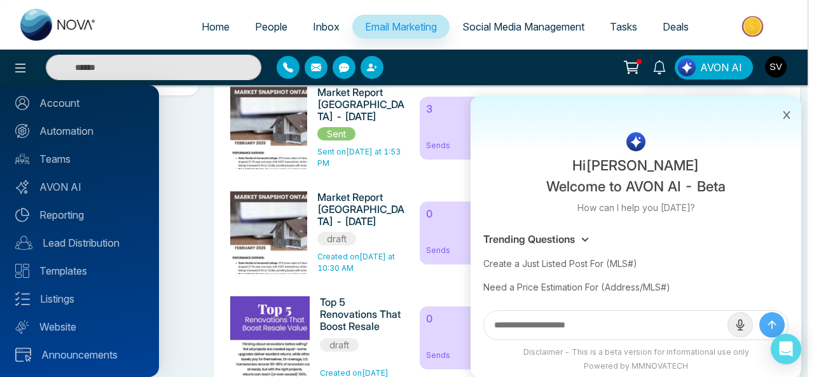
click at [676, 111] on div at bounding box center [407, 188] width 814 height 377
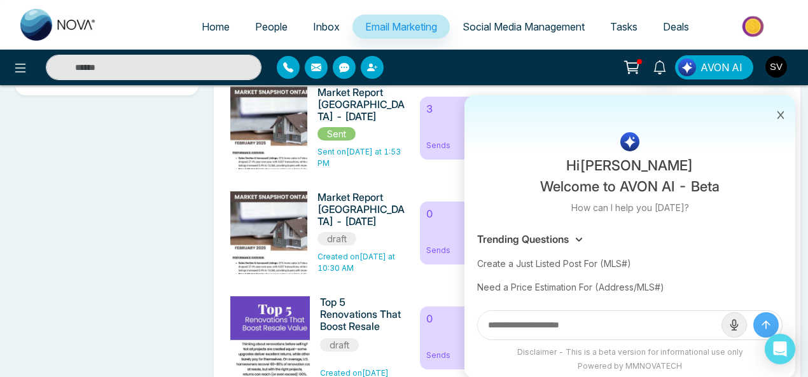
click at [721, 66] on span "AVON AI" at bounding box center [722, 67] width 42 height 15
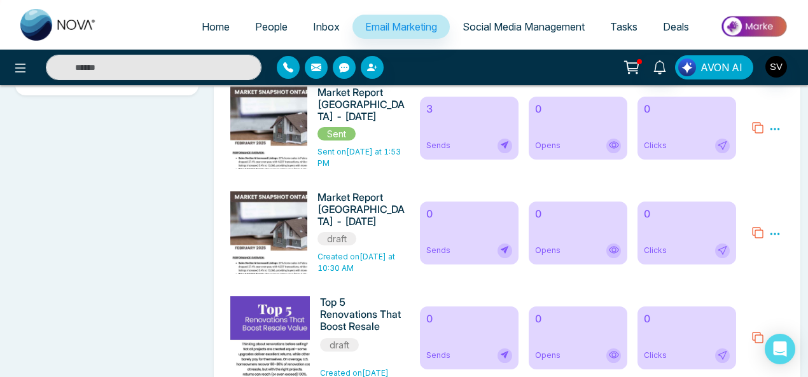
click at [710, 68] on span "AVON AI" at bounding box center [722, 67] width 42 height 15
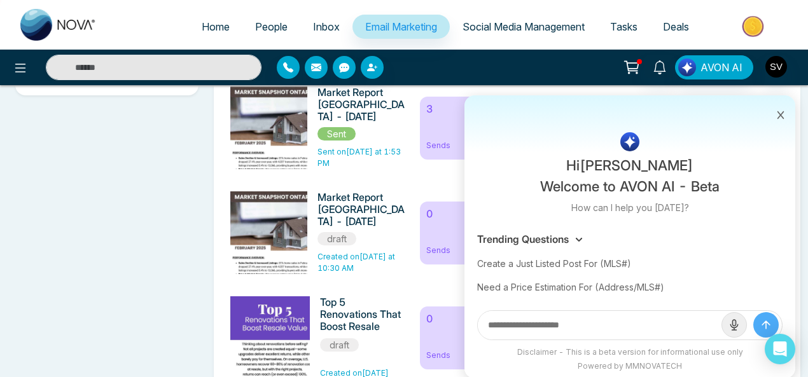
click at [782, 116] on icon at bounding box center [780, 115] width 9 height 9
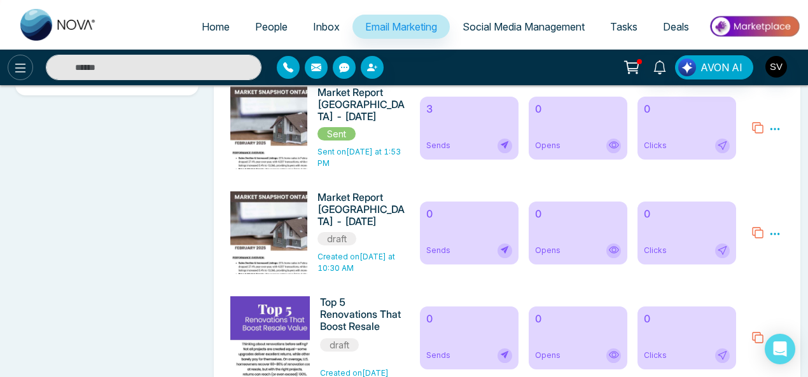
click at [25, 68] on icon at bounding box center [20, 67] width 15 height 15
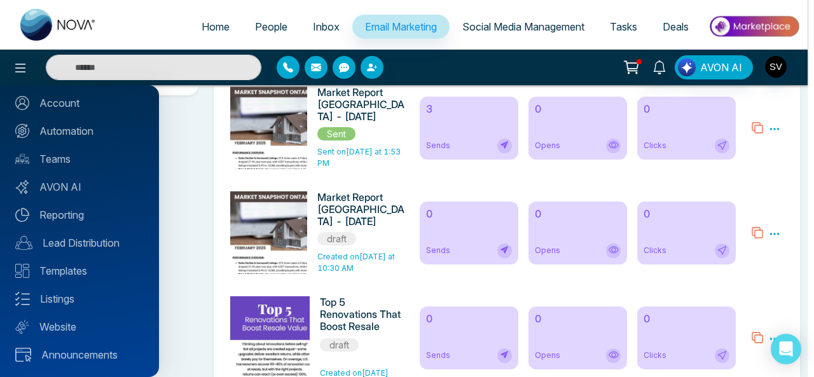
drag, startPoint x: 68, startPoint y: 185, endPoint x: 356, endPoint y: 220, distance: 289.7
click at [67, 185] on link "AVON AI" at bounding box center [79, 186] width 129 height 15
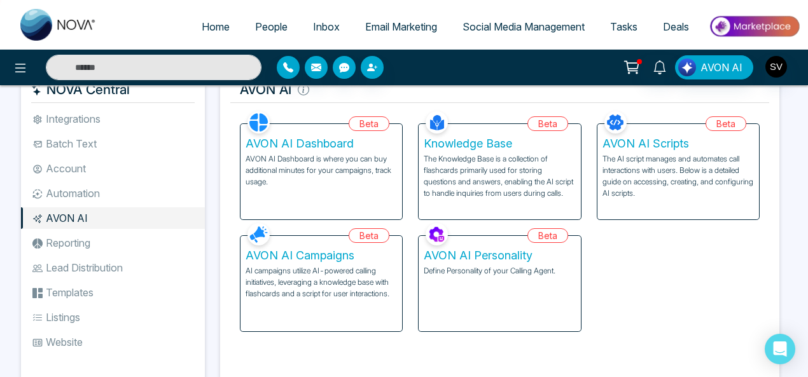
scroll to position [6, 0]
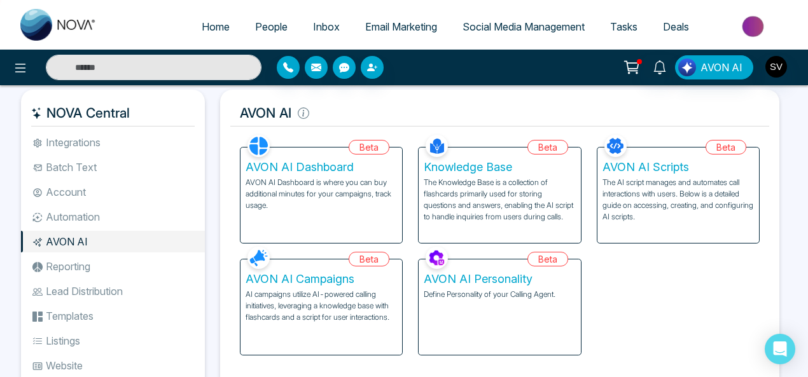
click at [309, 197] on p "AVON AI Dashboard is where you can buy additional minutes for your campaigns, t…" at bounding box center [321, 194] width 151 height 34
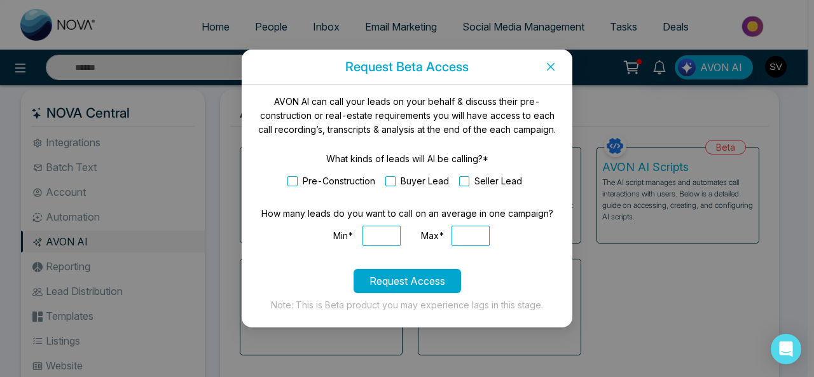
click at [414, 279] on button "Request Access" at bounding box center [408, 281] width 108 height 24
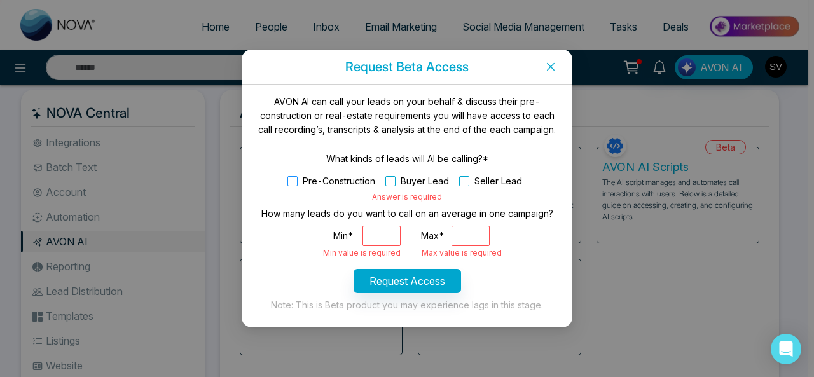
click at [293, 181] on span at bounding box center [293, 181] width 10 height 10
click at [396, 181] on span at bounding box center [391, 181] width 10 height 10
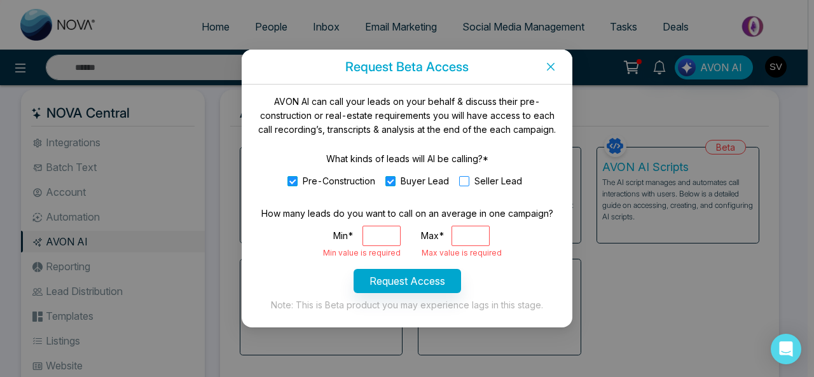
click at [463, 181] on span at bounding box center [464, 181] width 10 height 10
click at [379, 236] on input "Min*" at bounding box center [382, 236] width 38 height 20
type input "*"
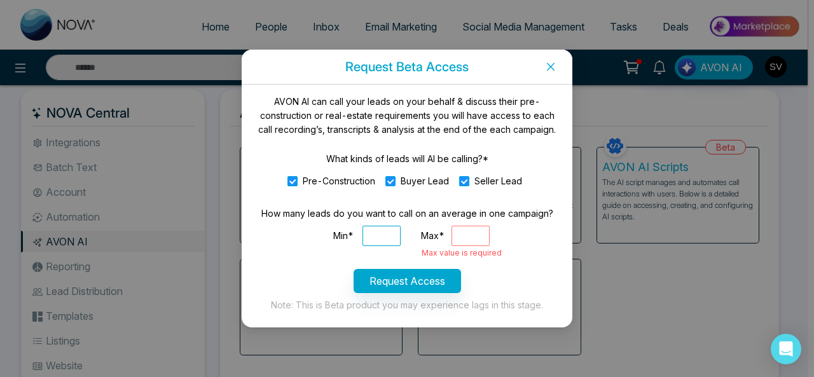
click at [460, 242] on input "Max*" at bounding box center [471, 236] width 38 height 20
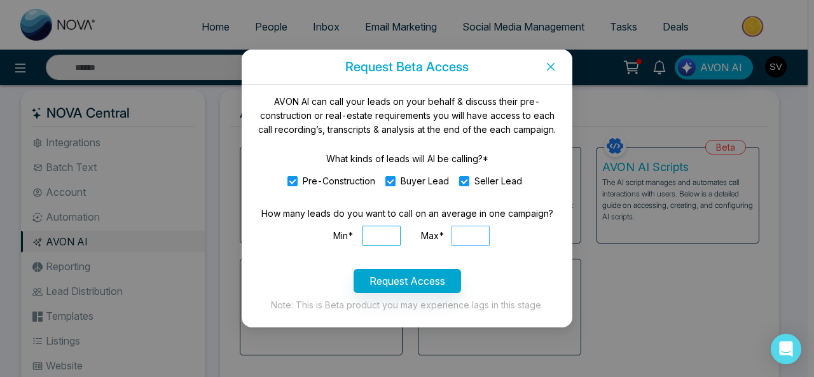
type input "***"
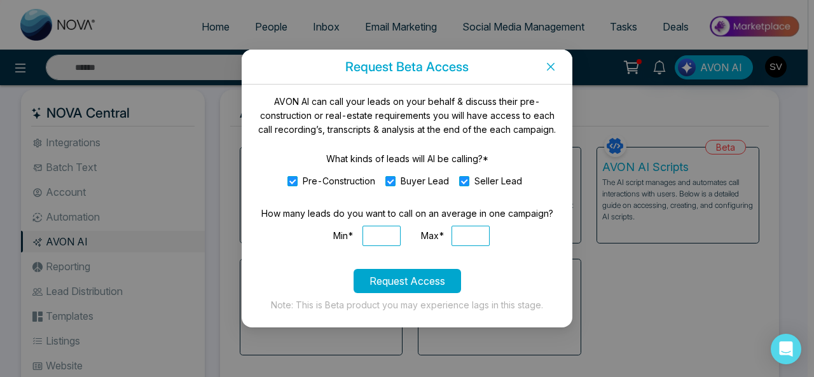
click at [438, 281] on button "Request Access" at bounding box center [408, 281] width 108 height 24
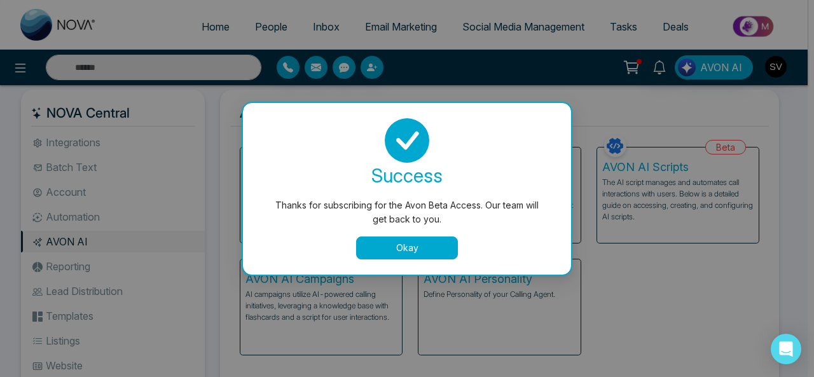
click at [418, 251] on button "Okay" at bounding box center [407, 248] width 102 height 23
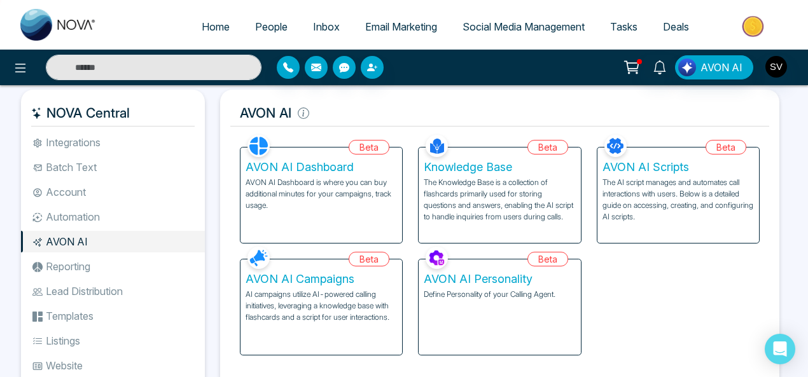
click at [508, 185] on p "The Knowledge Base is a collection of flashcards primarily used for storing que…" at bounding box center [499, 200] width 151 height 46
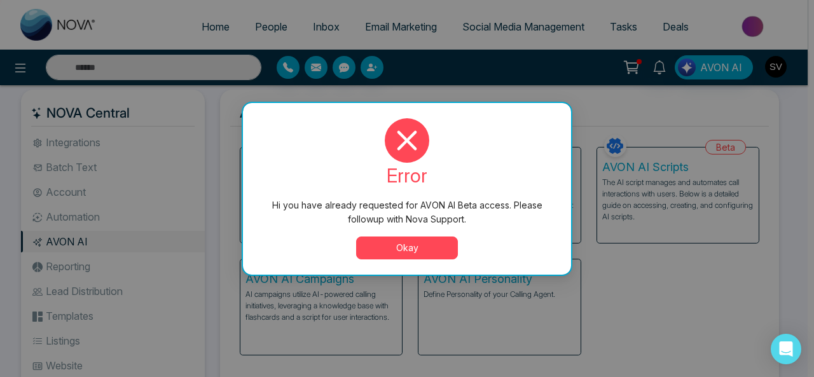
drag, startPoint x: 415, startPoint y: 246, endPoint x: 725, endPoint y: 212, distance: 312.4
click at [419, 245] on button "Okay" at bounding box center [407, 248] width 102 height 23
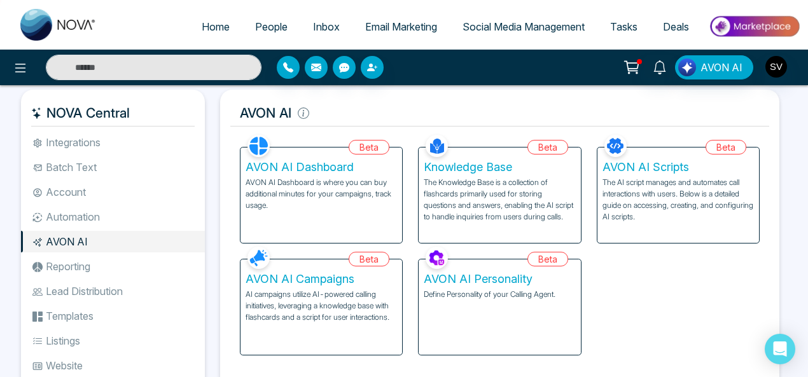
click at [704, 196] on p "The AI script manages and automates call interactions with users. Below is a de…" at bounding box center [678, 200] width 151 height 46
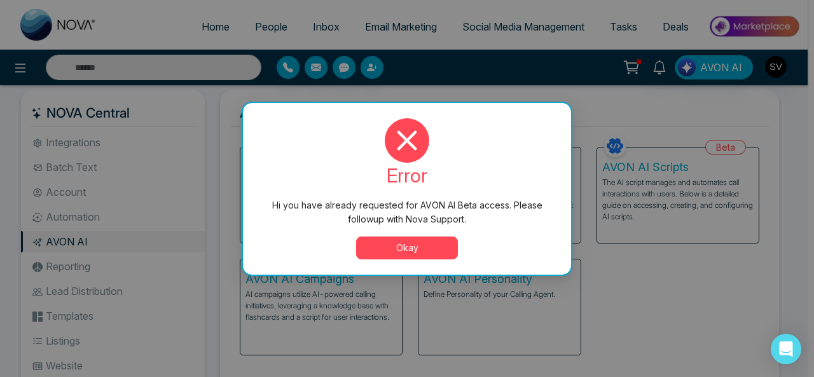
click at [430, 244] on button "Okay" at bounding box center [407, 248] width 102 height 23
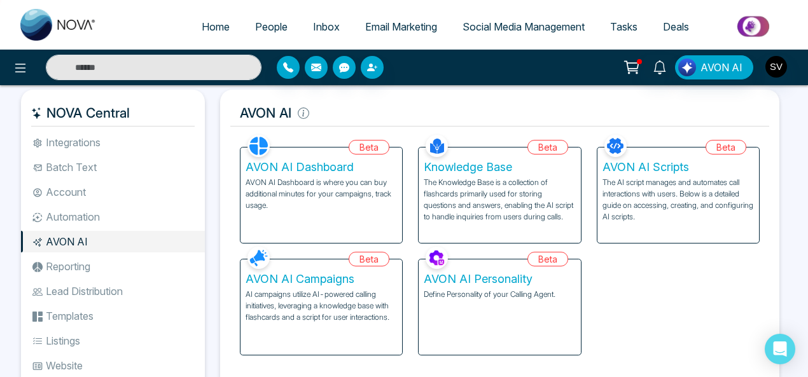
click at [305, 289] on p "AI campaigns utilize AI-powered calling initiatives, leveraging a knowledge bas…" at bounding box center [321, 306] width 151 height 34
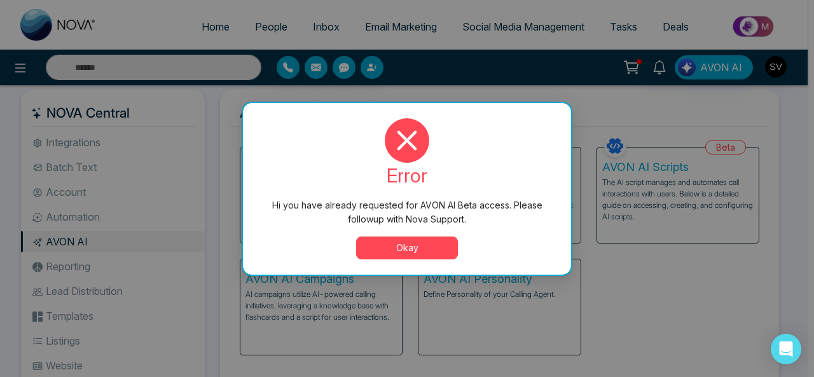
click at [429, 242] on button "Okay" at bounding box center [407, 248] width 102 height 23
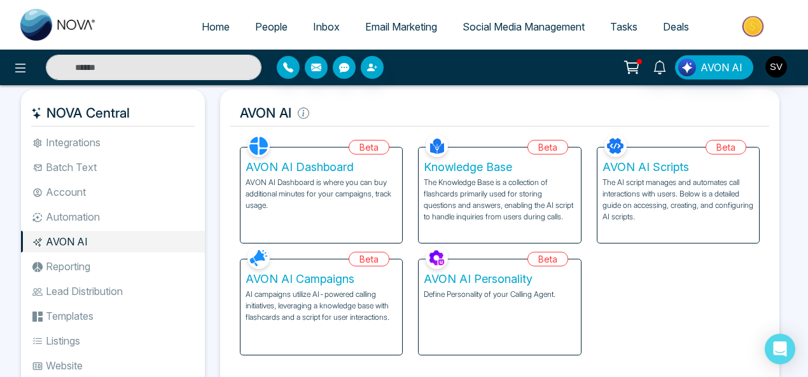
click at [496, 293] on p "Define Personality of your Calling Agent." at bounding box center [499, 294] width 151 height 11
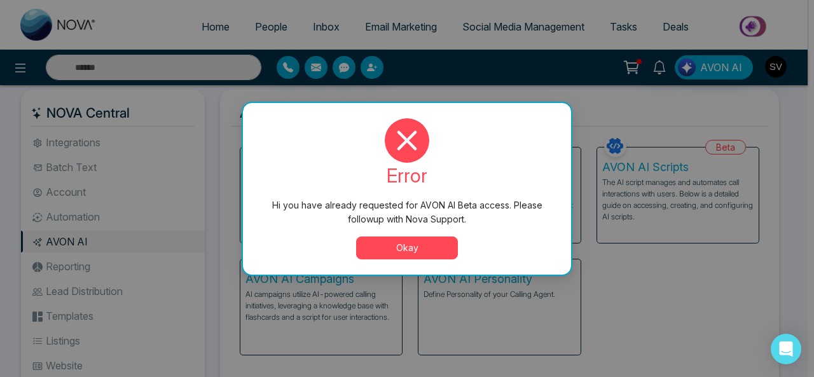
click at [426, 242] on button "Okay" at bounding box center [407, 248] width 102 height 23
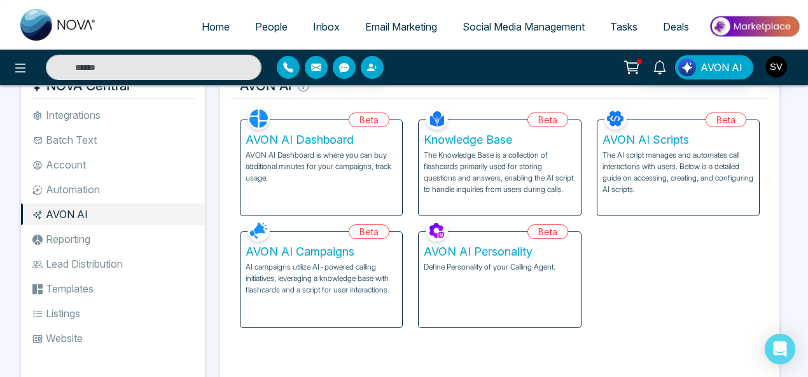
scroll to position [31, 0]
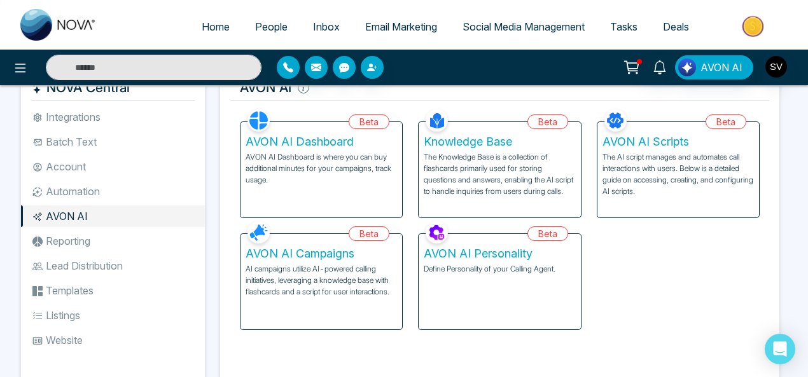
click at [473, 167] on p "The Knowledge Base is a collection of flashcards primarily used for storing que…" at bounding box center [499, 174] width 151 height 46
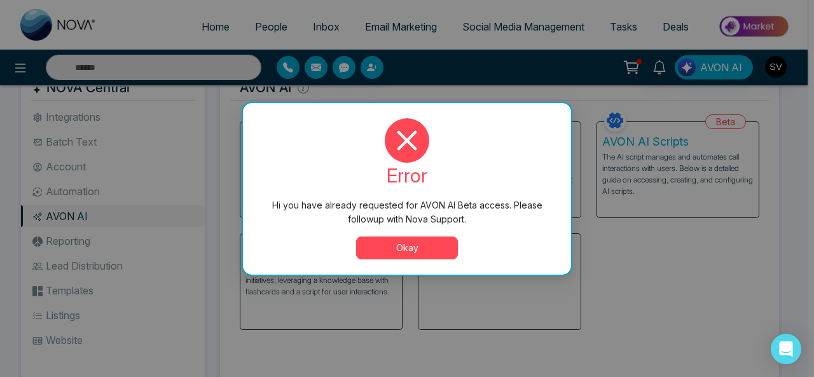
drag, startPoint x: 421, startPoint y: 251, endPoint x: 573, endPoint y: 184, distance: 166.1
click at [421, 248] on button "Okay" at bounding box center [407, 248] width 102 height 23
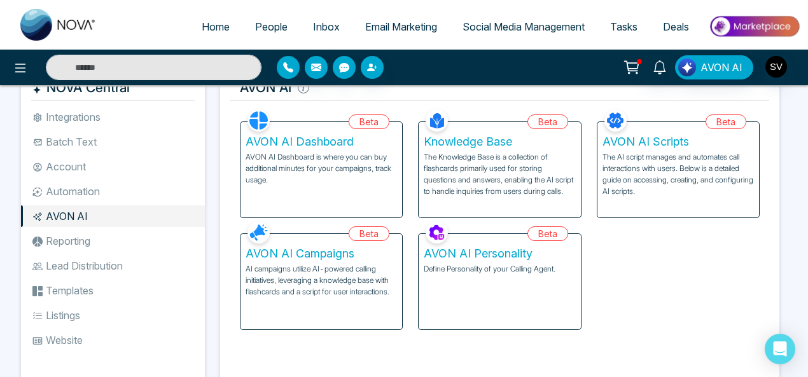
click at [304, 148] on div "AVON AI Dashboard AVON AI Dashboard is where you can buy additional minutes for…" at bounding box center [322, 169] width 162 height 95
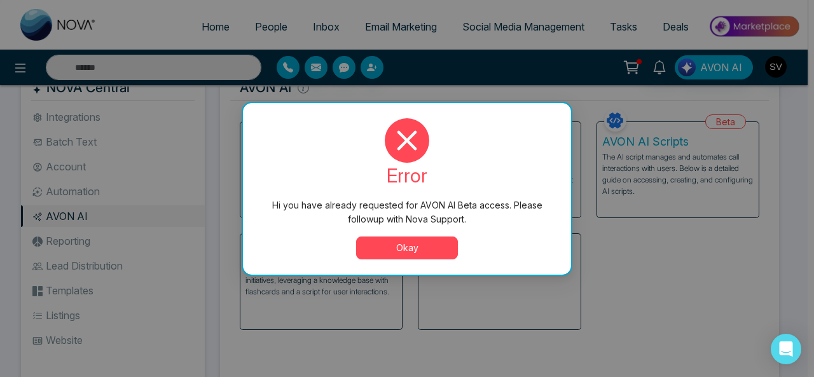
click at [416, 241] on button "Okay" at bounding box center [407, 248] width 102 height 23
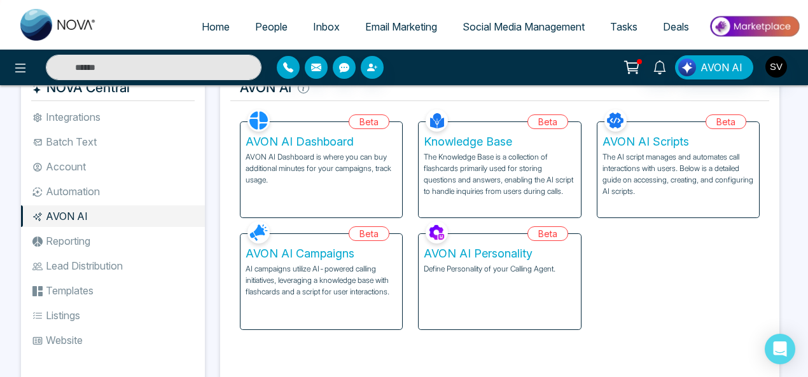
click at [69, 162] on li "Account" at bounding box center [113, 167] width 184 height 22
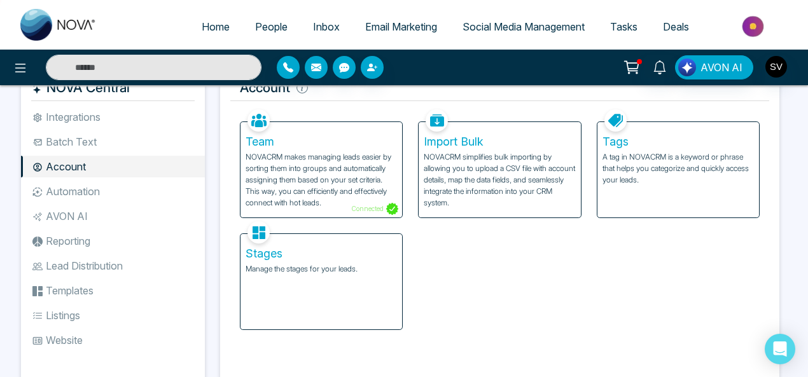
click at [74, 212] on li "AVON AI" at bounding box center [113, 217] width 184 height 22
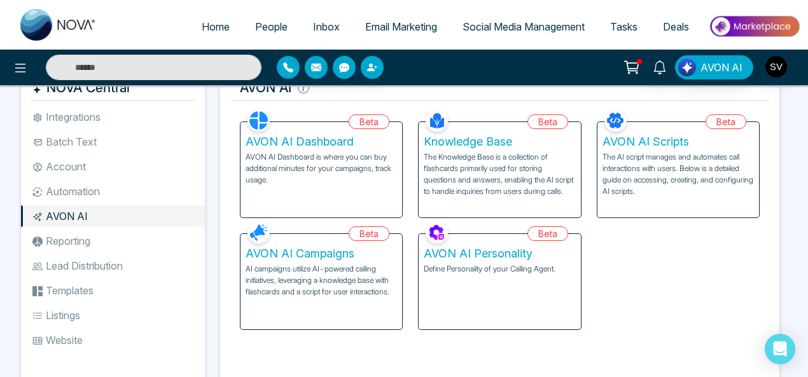
click at [323, 173] on p "AVON AI Dashboard is where you can buy additional minutes for your campaigns, t…" at bounding box center [321, 168] width 151 height 34
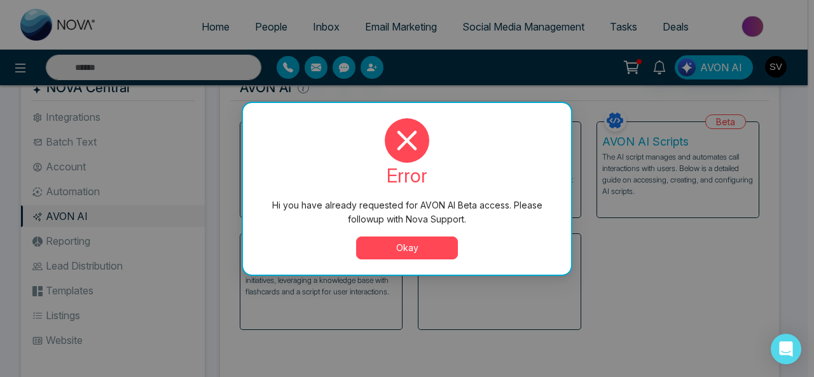
click at [446, 242] on button "Okay" at bounding box center [407, 248] width 102 height 23
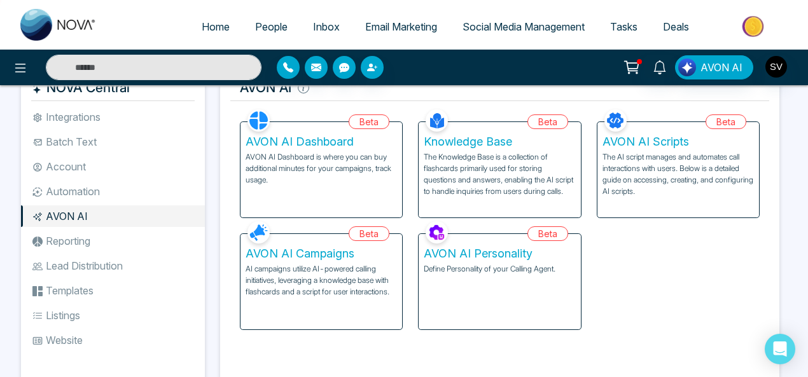
click at [312, 157] on p "AVON AI Dashboard is where you can buy additional minutes for your campaigns, t…" at bounding box center [321, 168] width 151 height 34
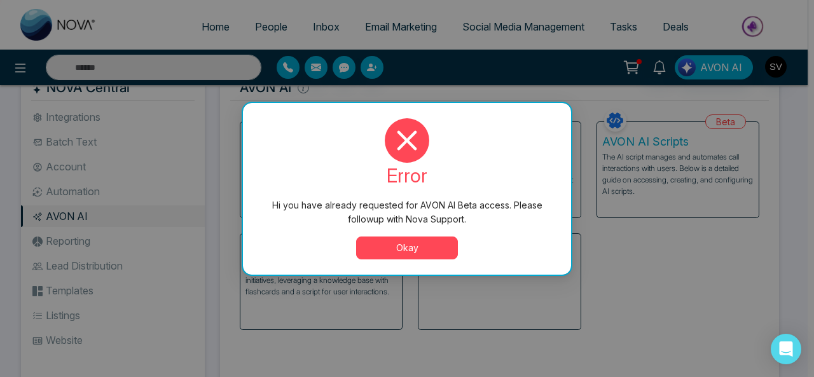
click at [431, 239] on button "Okay" at bounding box center [407, 248] width 102 height 23
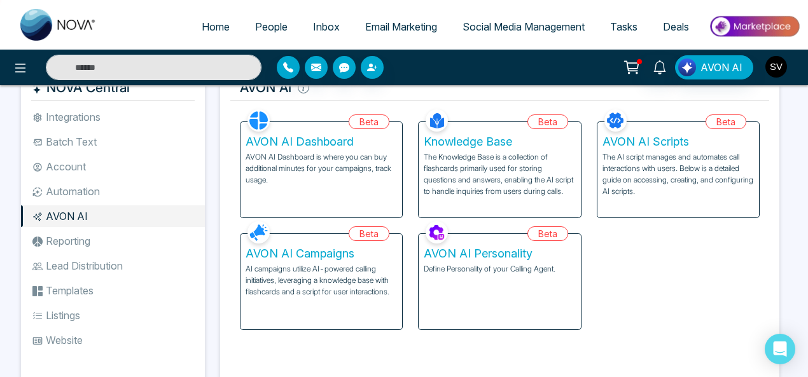
click at [780, 60] on img "button" at bounding box center [776, 67] width 22 height 22
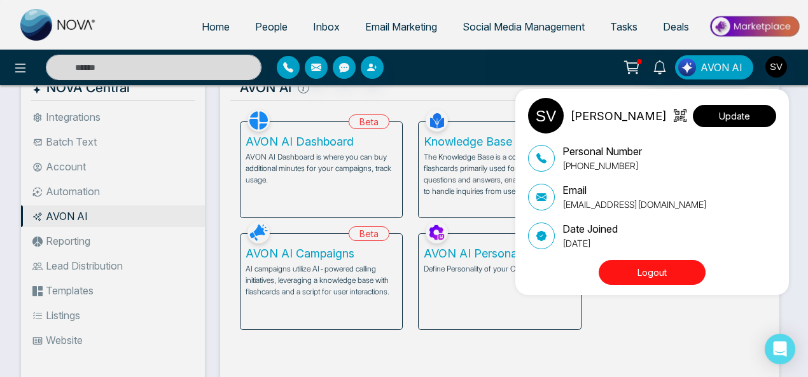
click at [712, 120] on button "Update" at bounding box center [734, 116] width 83 height 22
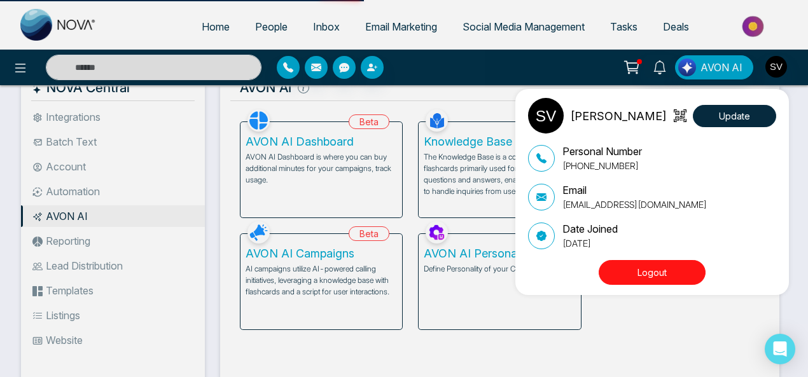
select select
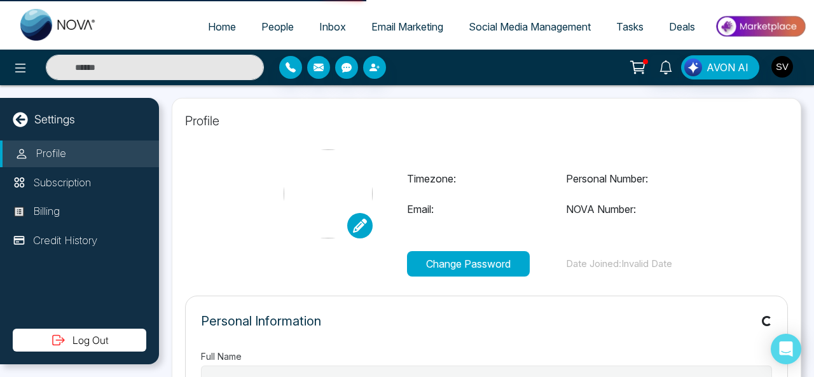
type input "**********"
select select "***"
type input "**********"
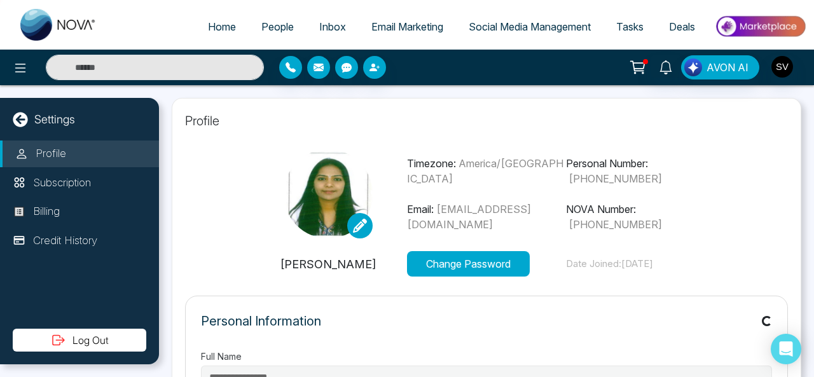
type input "***"
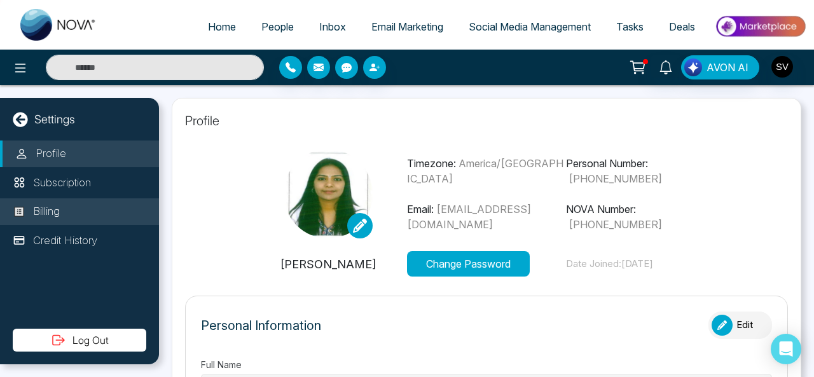
click at [58, 207] on p "Billing" at bounding box center [46, 212] width 27 height 17
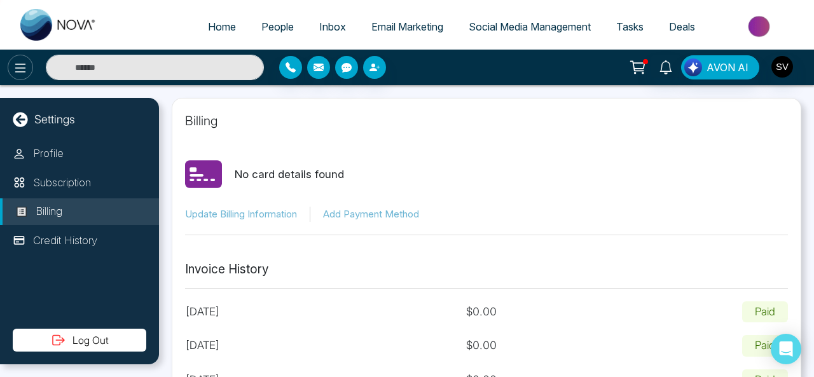
click at [27, 67] on icon at bounding box center [20, 67] width 15 height 15
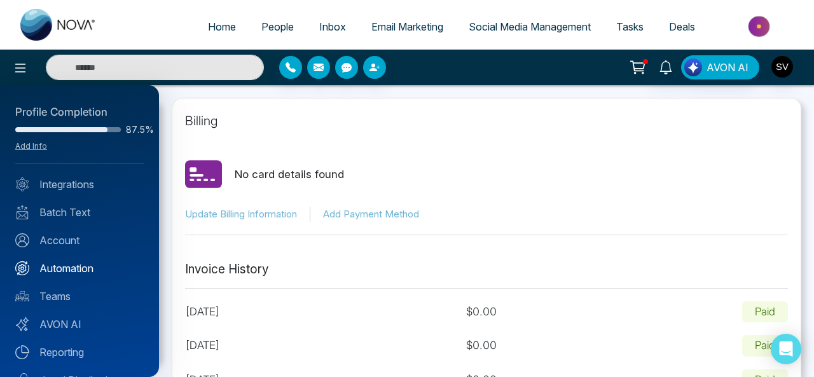
click at [101, 263] on link "Automation" at bounding box center [79, 268] width 129 height 15
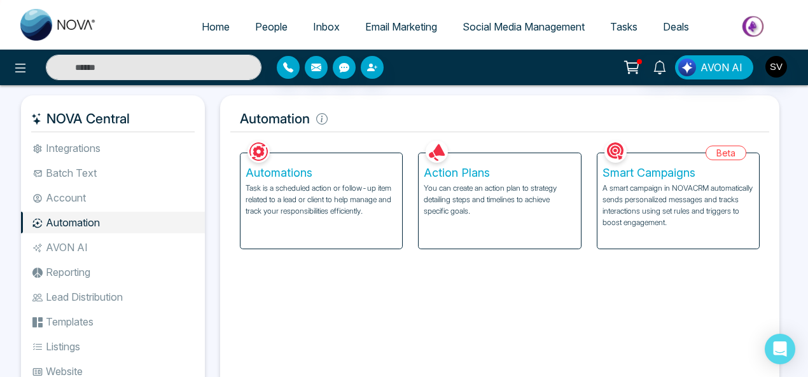
click at [78, 241] on li "AVON AI" at bounding box center [113, 248] width 184 height 22
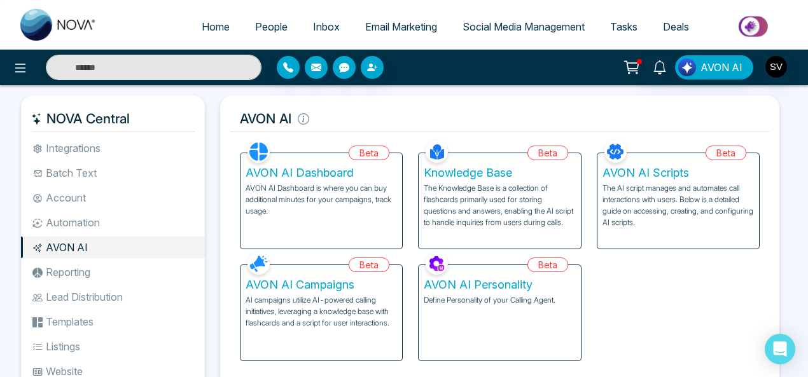
click at [360, 198] on p "AVON AI Dashboard is where you can buy additional minutes for your campaigns, t…" at bounding box center [321, 200] width 151 height 34
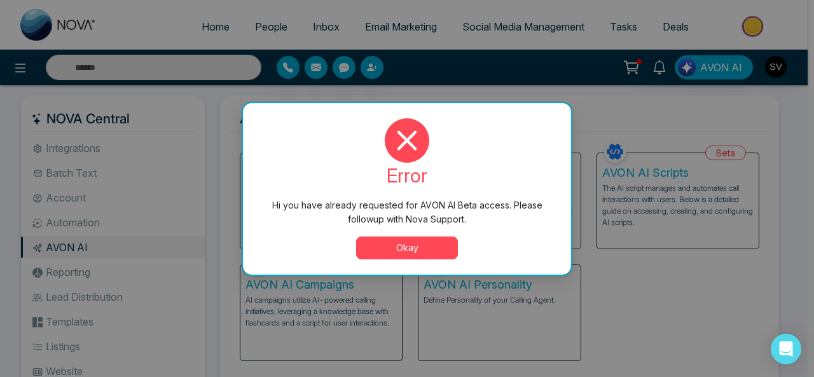
click at [407, 251] on button "Okay" at bounding box center [407, 248] width 102 height 23
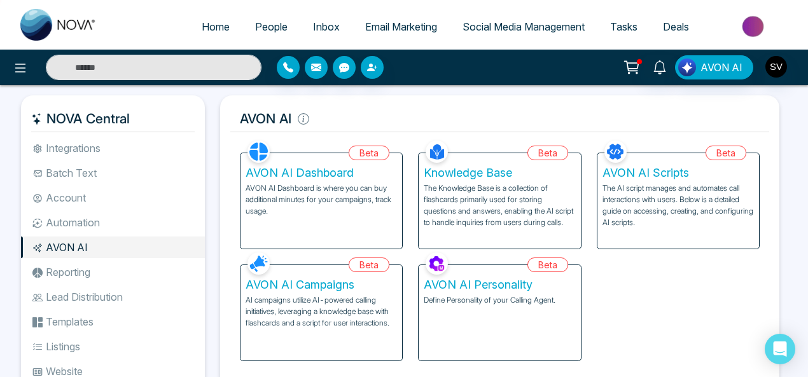
scroll to position [76, 0]
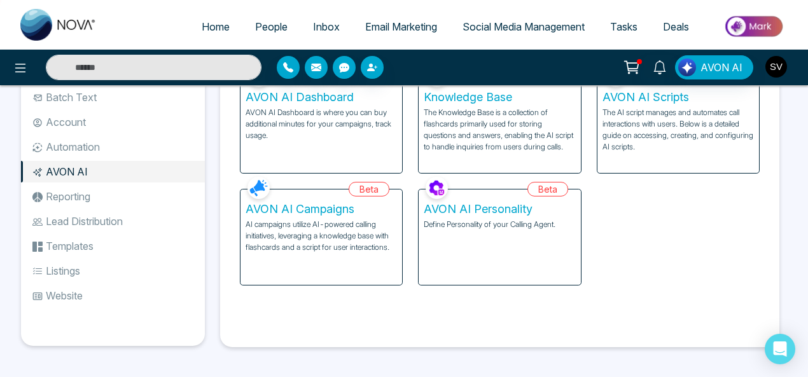
click at [776, 63] on img "button" at bounding box center [776, 67] width 22 height 22
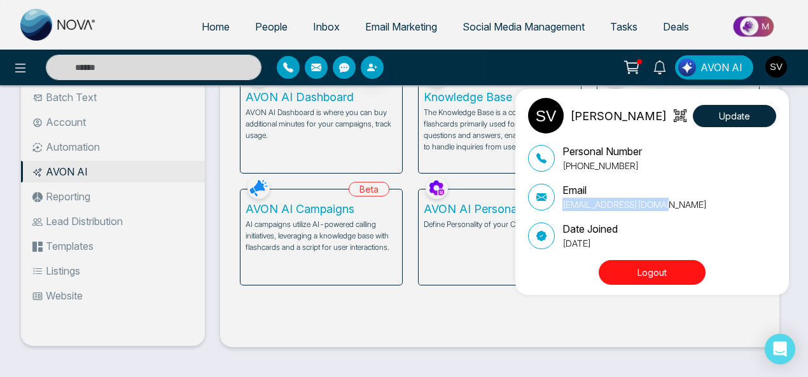
drag, startPoint x: 671, startPoint y: 207, endPoint x: 569, endPoint y: 201, distance: 102.0
click at [563, 201] on div "Email sindhu@mmnovatech.com" at bounding box center [652, 197] width 248 height 29
copy p "sindhu@mmnovatech.com"
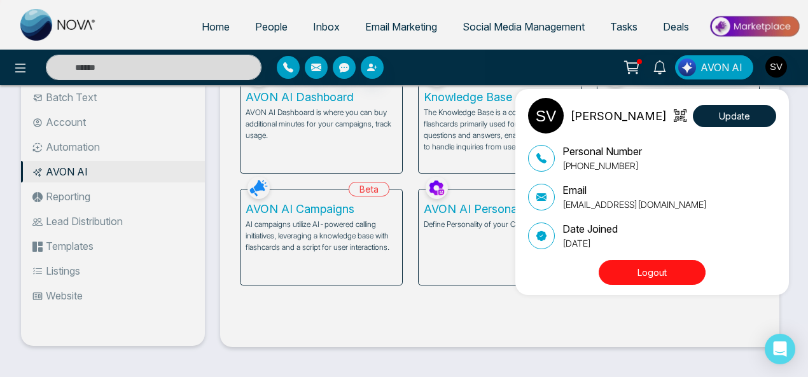
click at [568, 337] on div "Sindhu Vasthare Update Personal Number +919620926535 Email sindhu@mmnovatech.co…" at bounding box center [404, 188] width 808 height 377
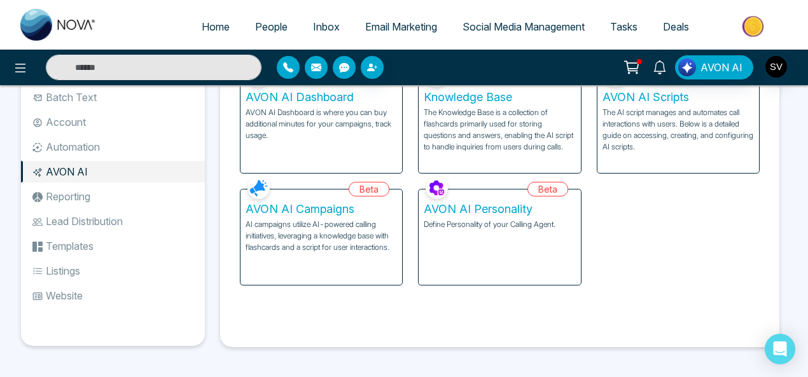
click at [297, 108] on p "AVON AI Dashboard is where you can buy additional minutes for your campaigns, t…" at bounding box center [321, 124] width 151 height 34
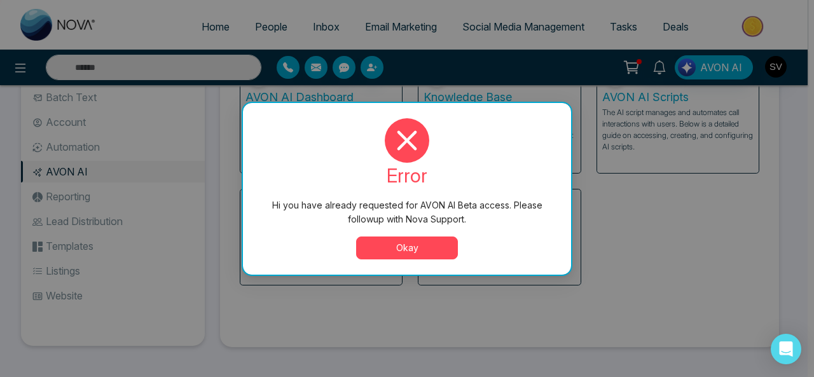
click at [410, 248] on button "Okay" at bounding box center [407, 248] width 102 height 23
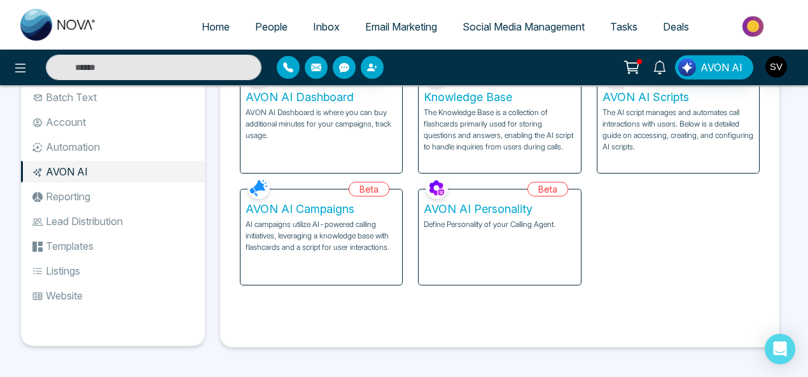
scroll to position [76, 0]
click at [300, 111] on p "AVON AI Dashboard is where you can buy additional minutes for your campaigns, t…" at bounding box center [321, 124] width 151 height 34
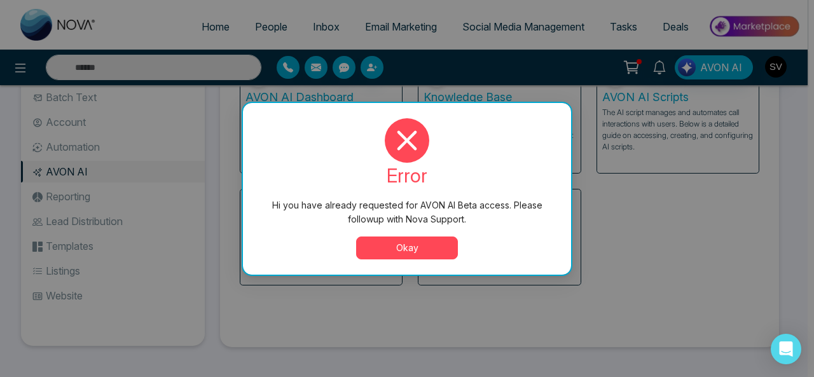
click at [411, 251] on button "Okay" at bounding box center [407, 248] width 102 height 23
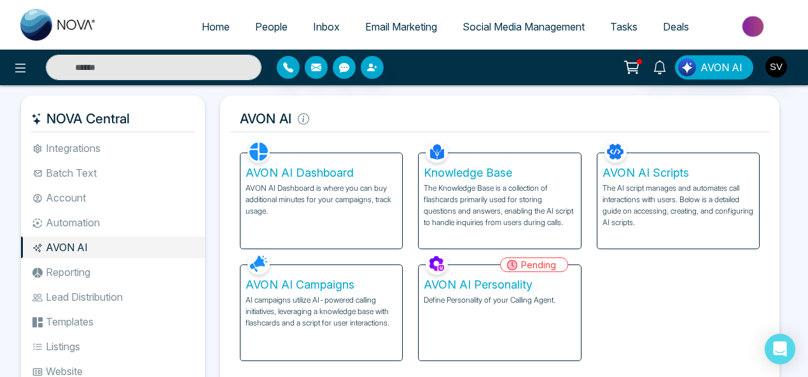
click at [326, 202] on p "AVON AI Dashboard is where you can buy additional minutes for your campaigns, t…" at bounding box center [321, 200] width 151 height 34
